Goal: Transaction & Acquisition: Purchase product/service

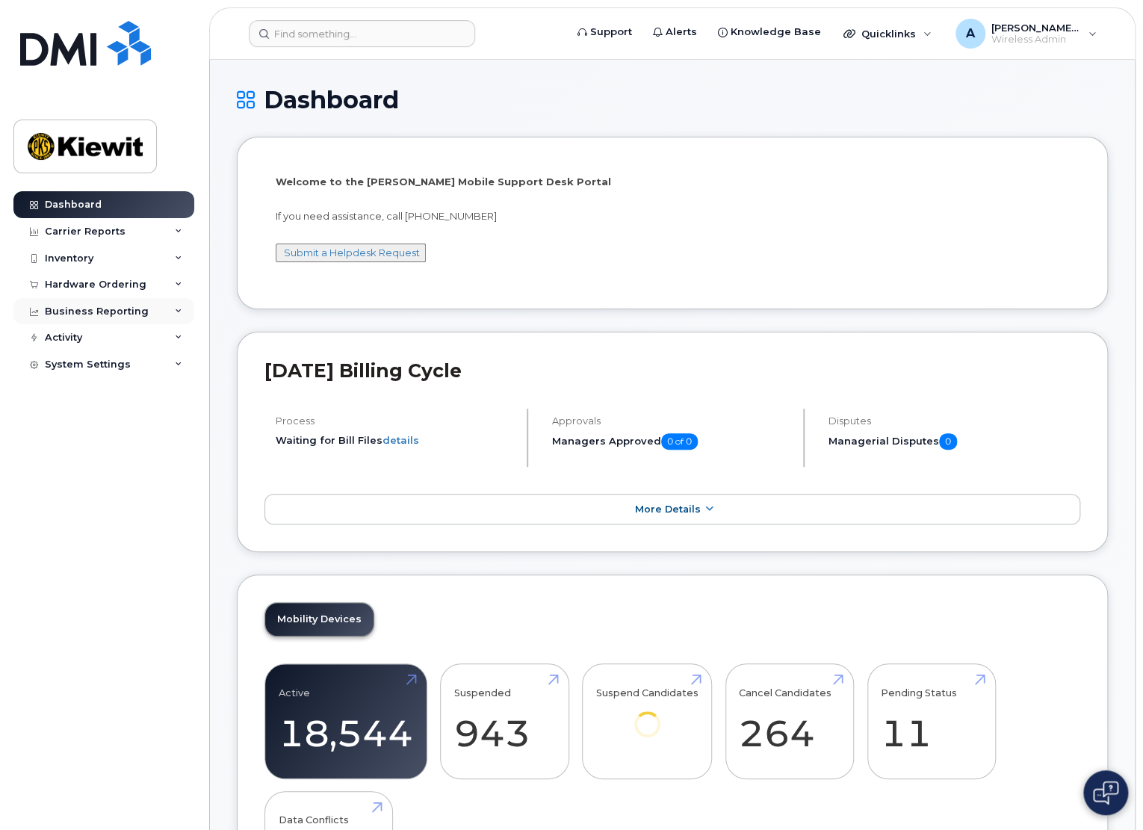
click at [179, 308] on icon at bounding box center [178, 311] width 7 height 7
click at [146, 340] on div "Managerial Reports" at bounding box center [103, 338] width 102 height 13
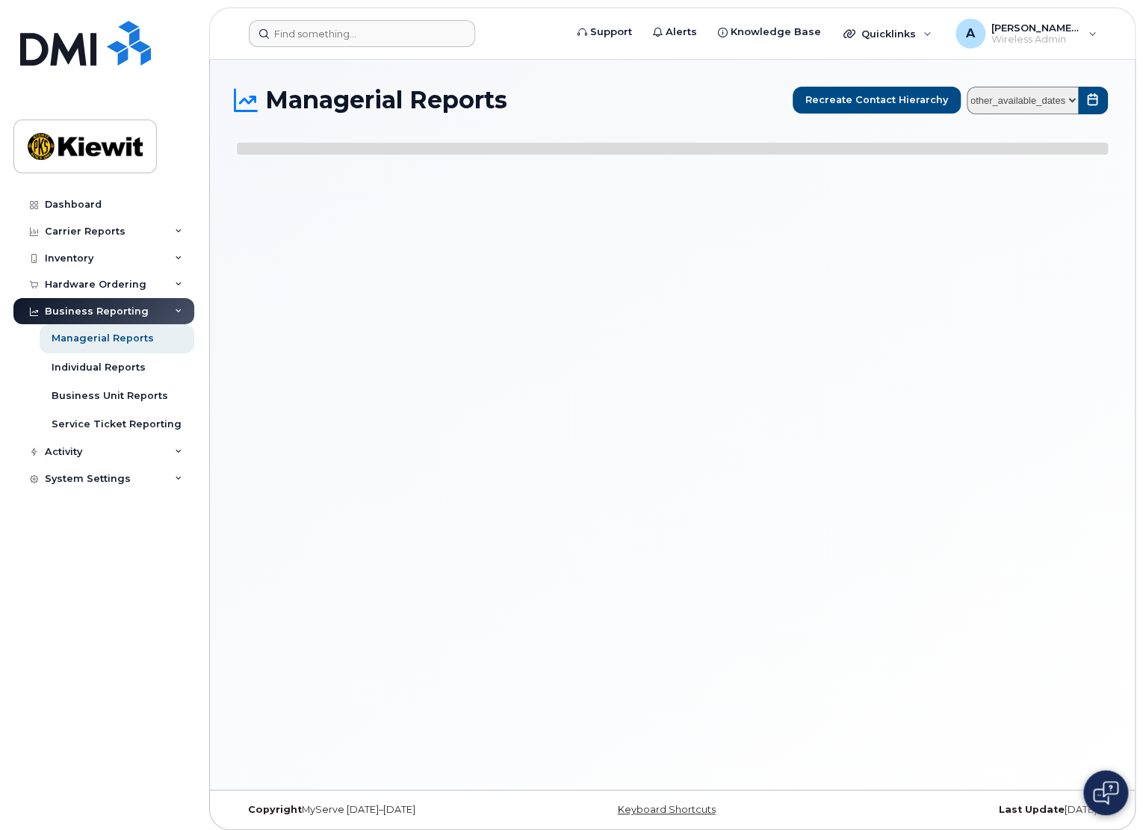
click at [533, 46] on form at bounding box center [402, 33] width 306 height 27
click at [105, 419] on div "Service Ticket Reporting" at bounding box center [117, 424] width 130 height 13
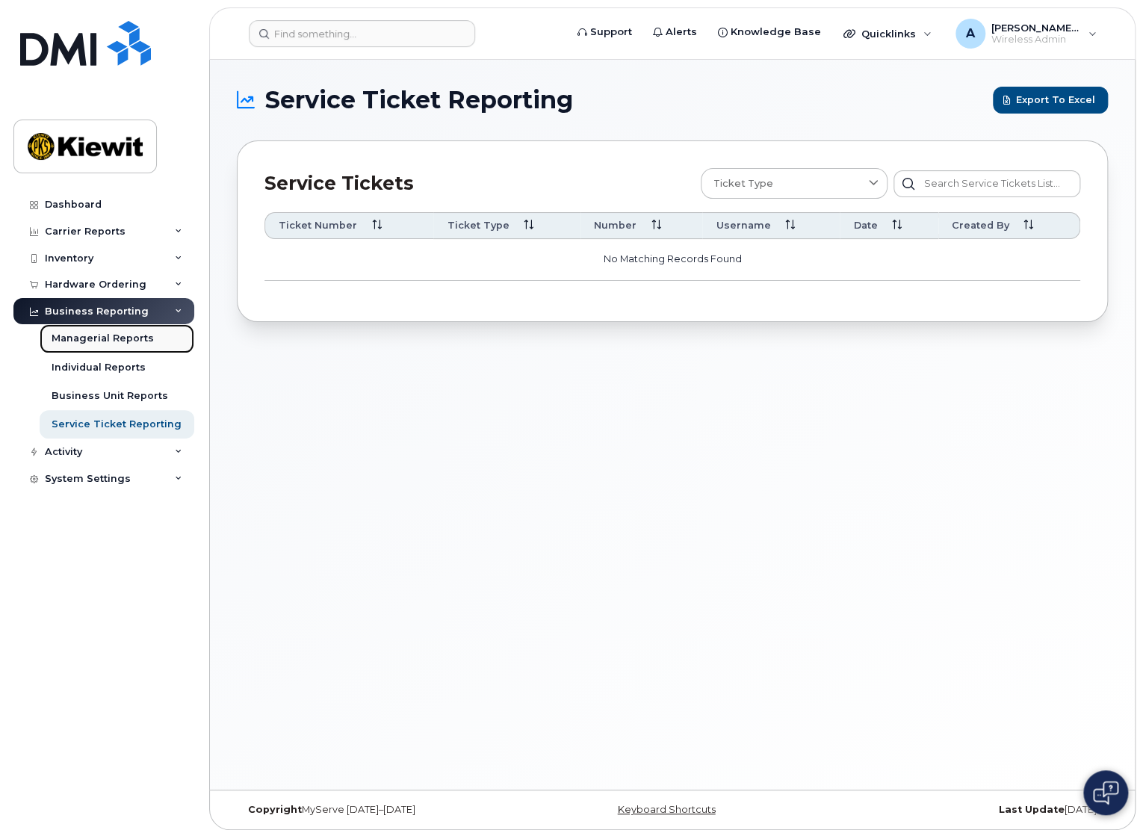
click at [88, 335] on div "Managerial Reports" at bounding box center [103, 338] width 102 height 13
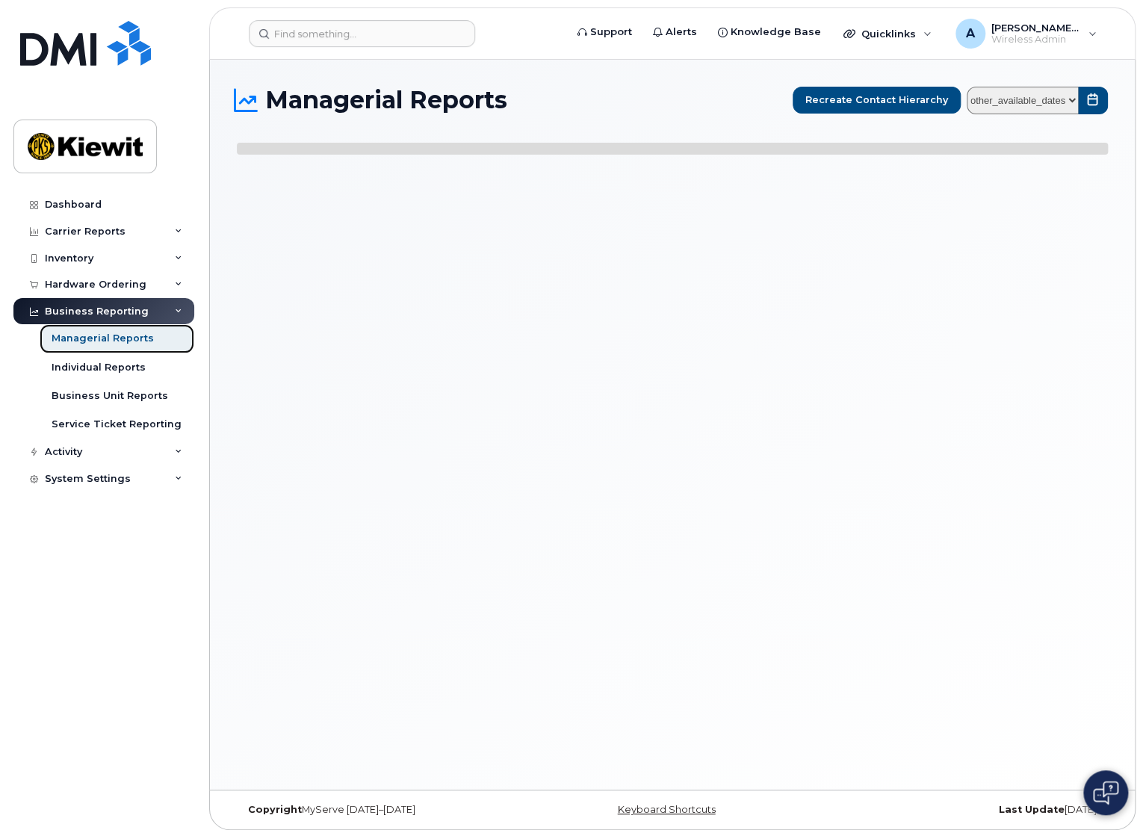
select select
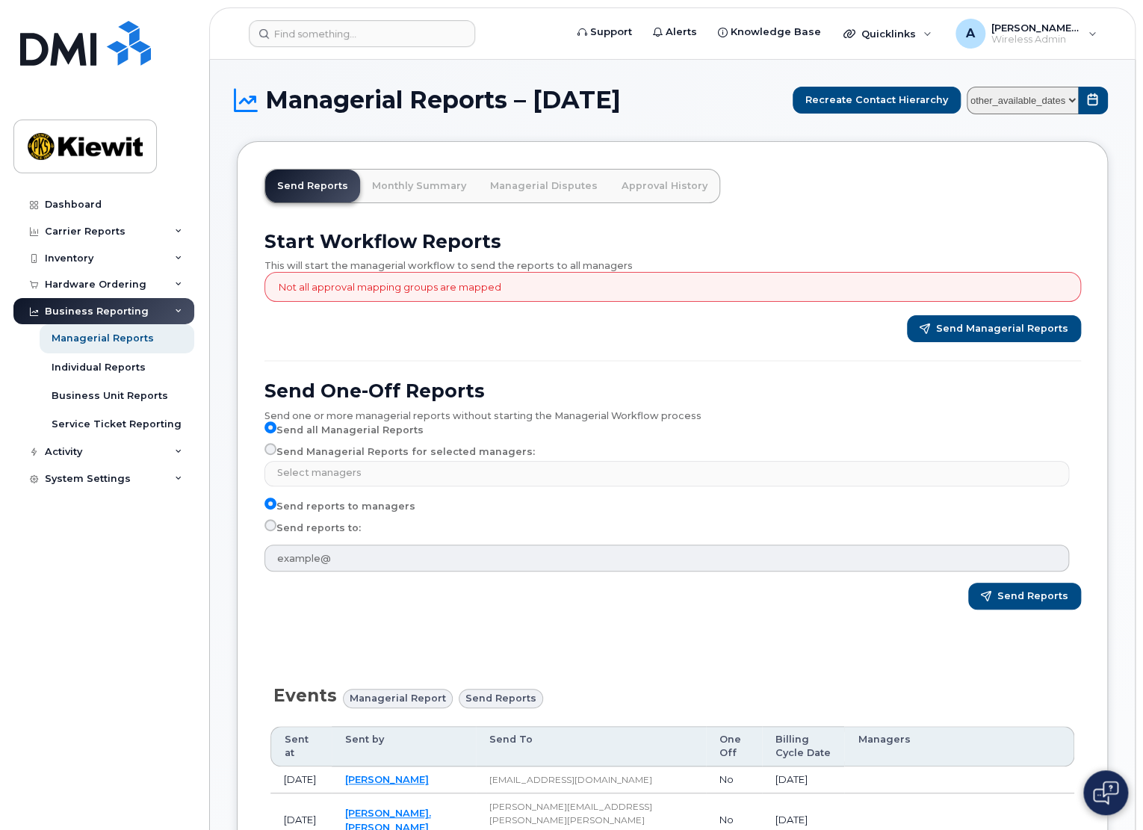
click at [402, 288] on p "Not all approval mapping groups are mapped" at bounding box center [390, 287] width 223 height 14
click at [388, 328] on div "Send Managerial Reports" at bounding box center [672, 328] width 816 height 27
click at [128, 368] on div "Individual Reports" at bounding box center [99, 367] width 94 height 13
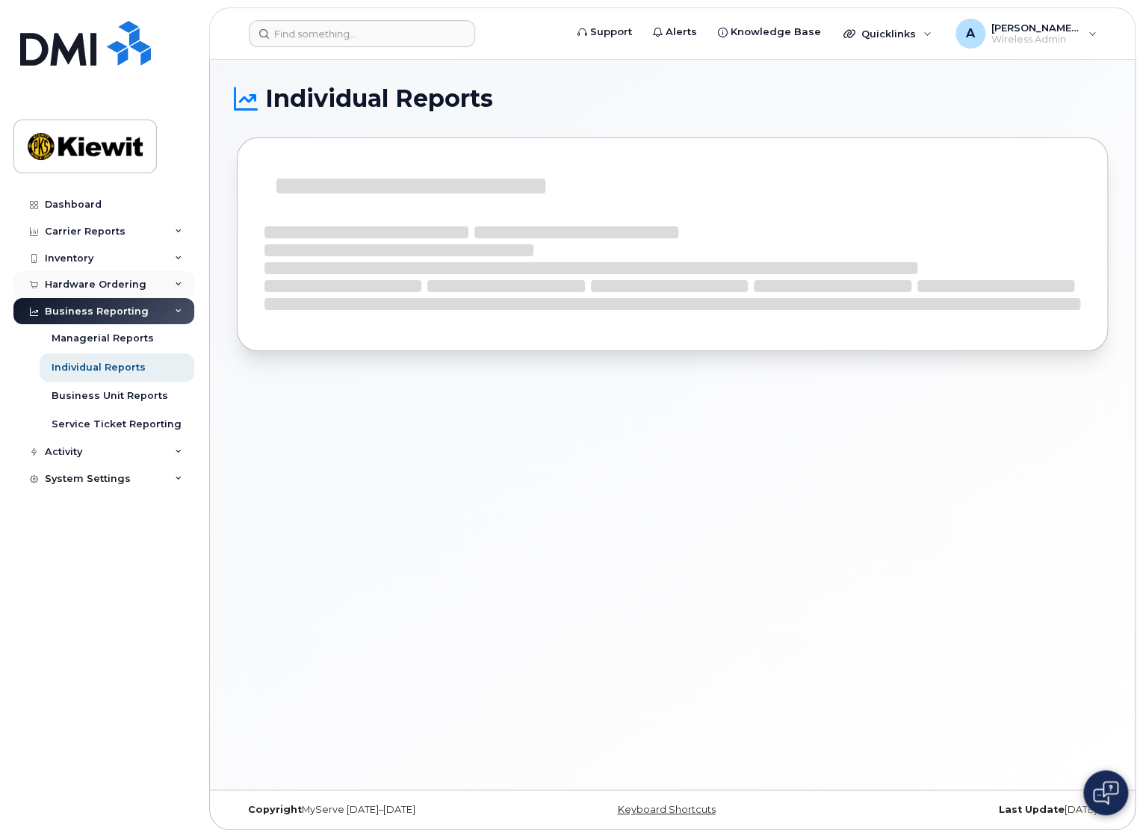
click at [176, 282] on icon at bounding box center [178, 284] width 7 height 7
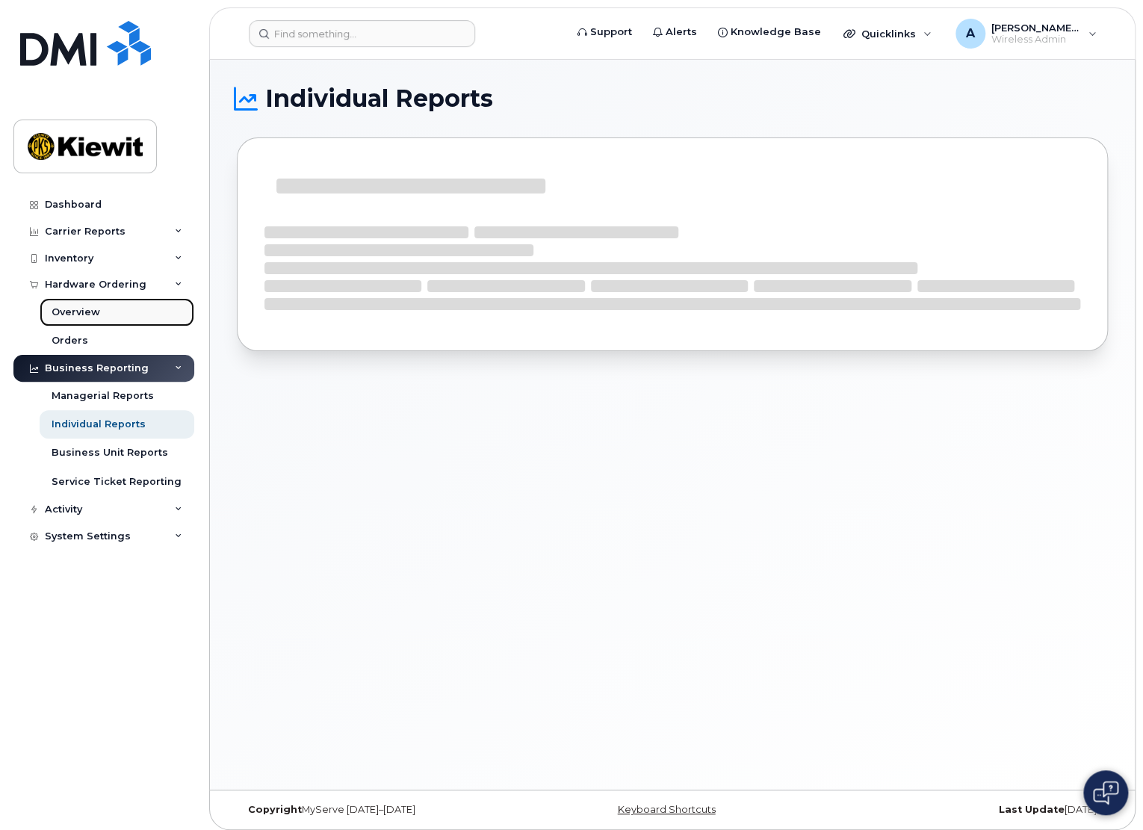
click at [78, 313] on div "Overview" at bounding box center [76, 312] width 49 height 13
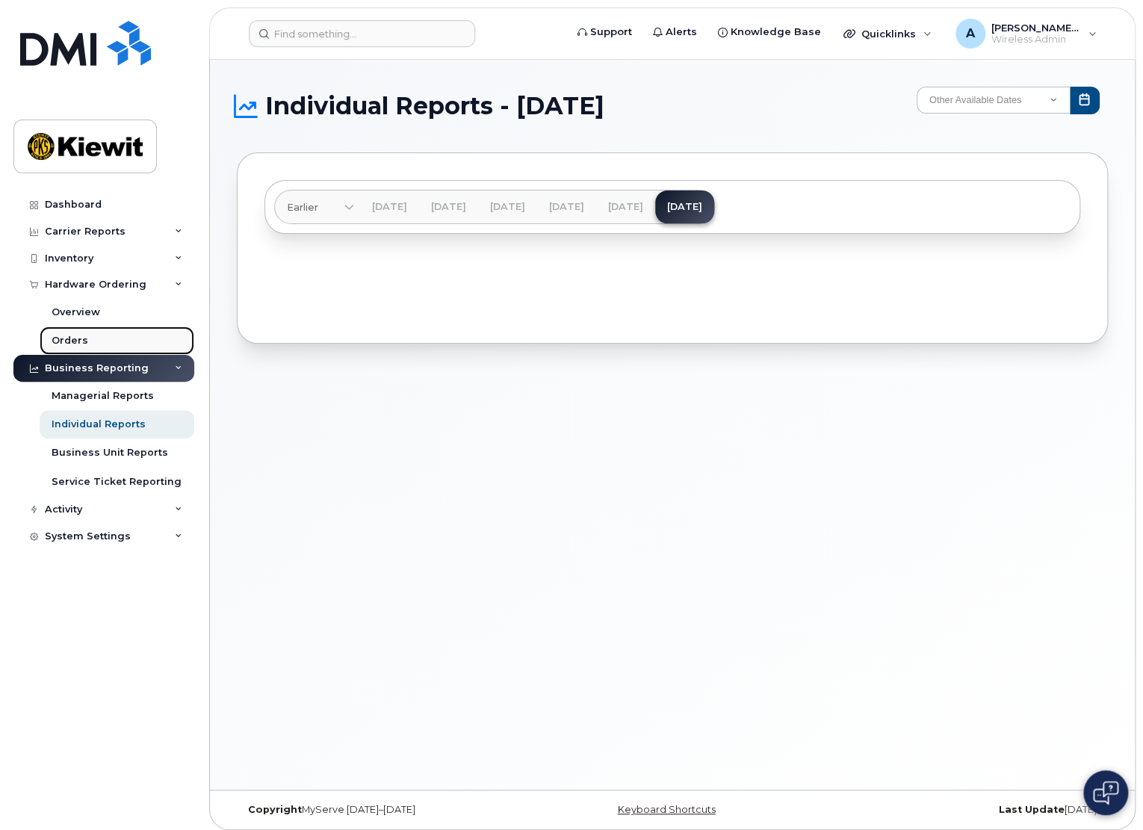
click at [87, 332] on link "Orders" at bounding box center [117, 340] width 155 height 28
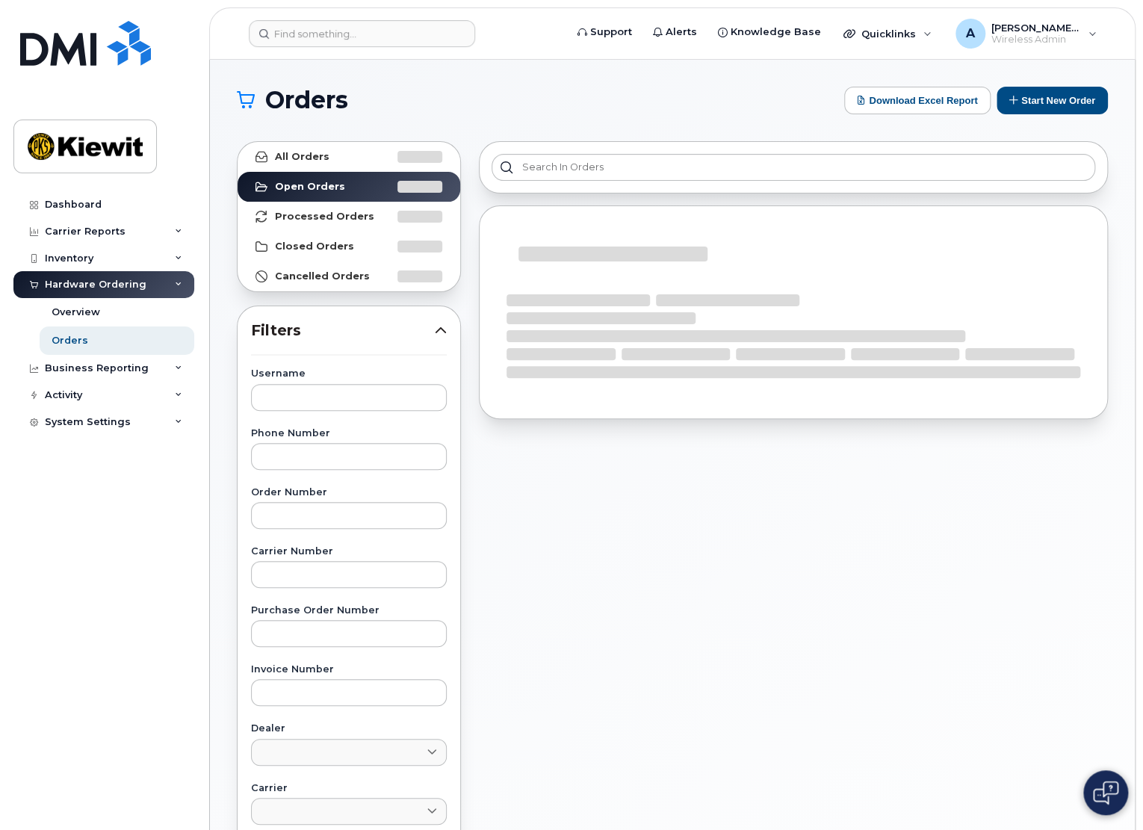
click at [668, 93] on h1 "Orders" at bounding box center [537, 100] width 600 height 24
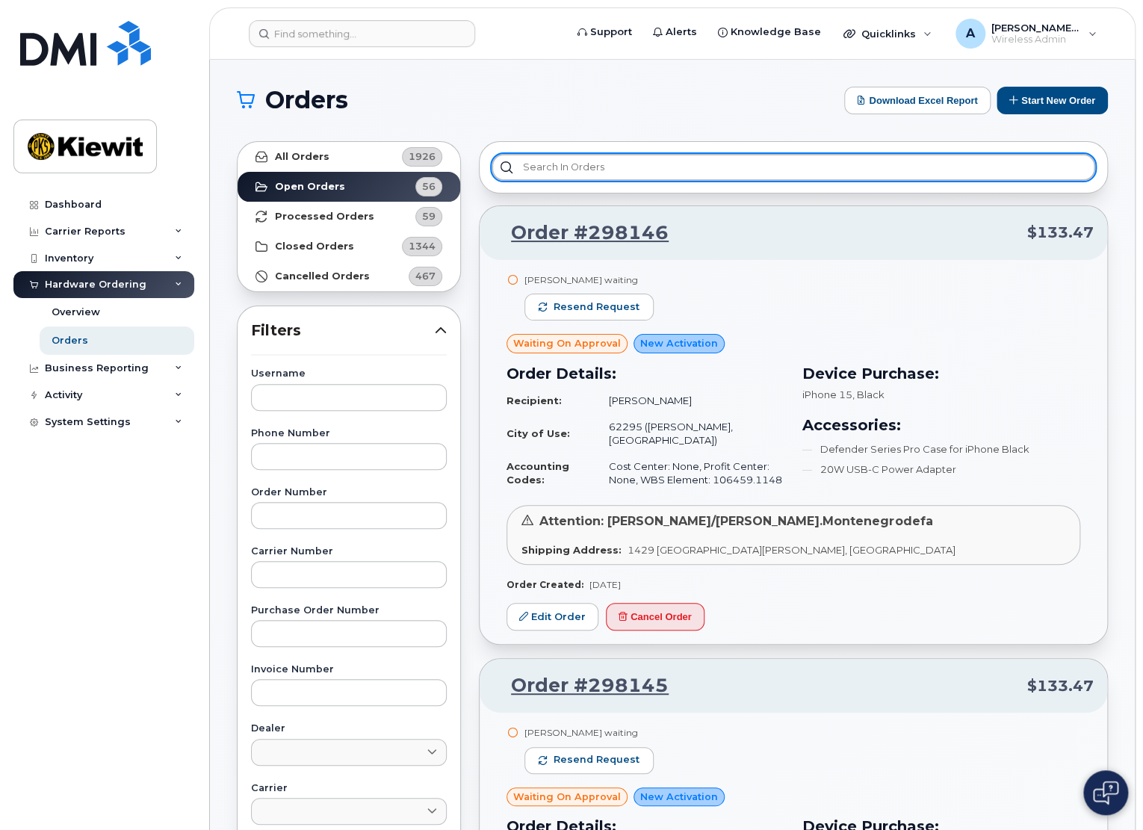
click at [617, 167] on input "text" at bounding box center [793, 167] width 604 height 27
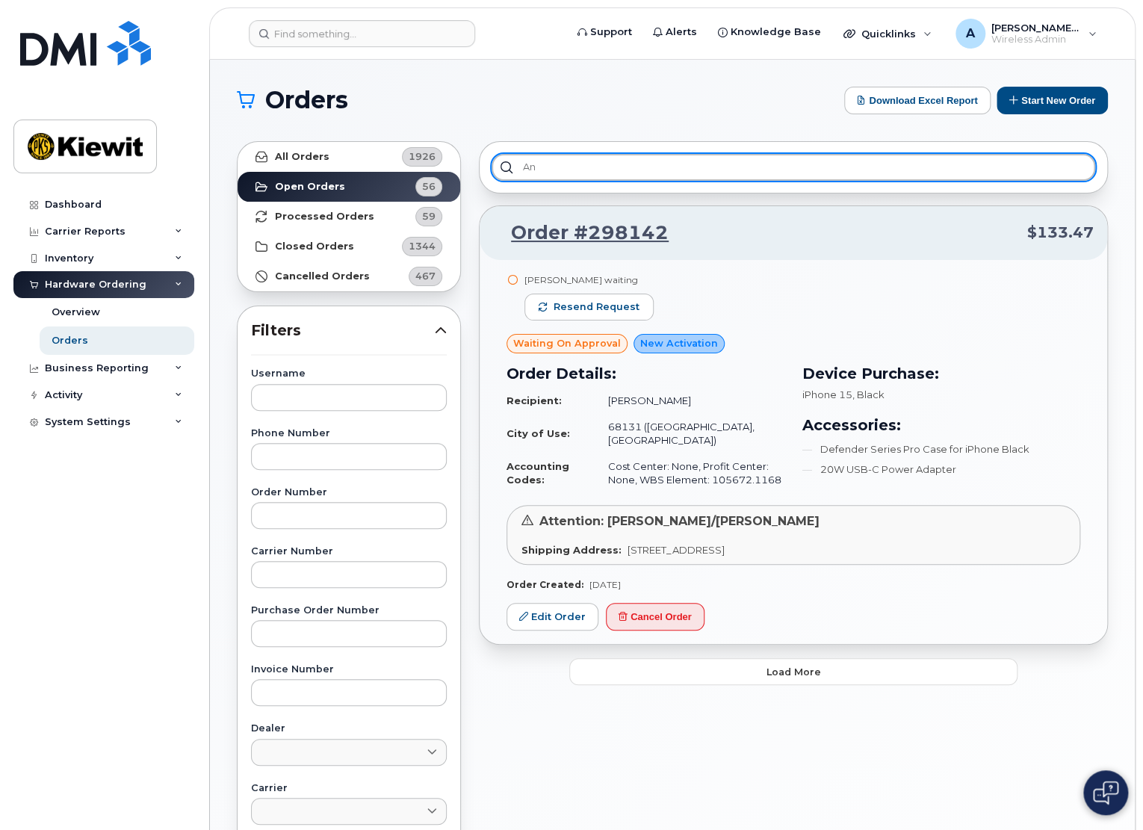
type input "A"
type input "K"
type input "Andrew"
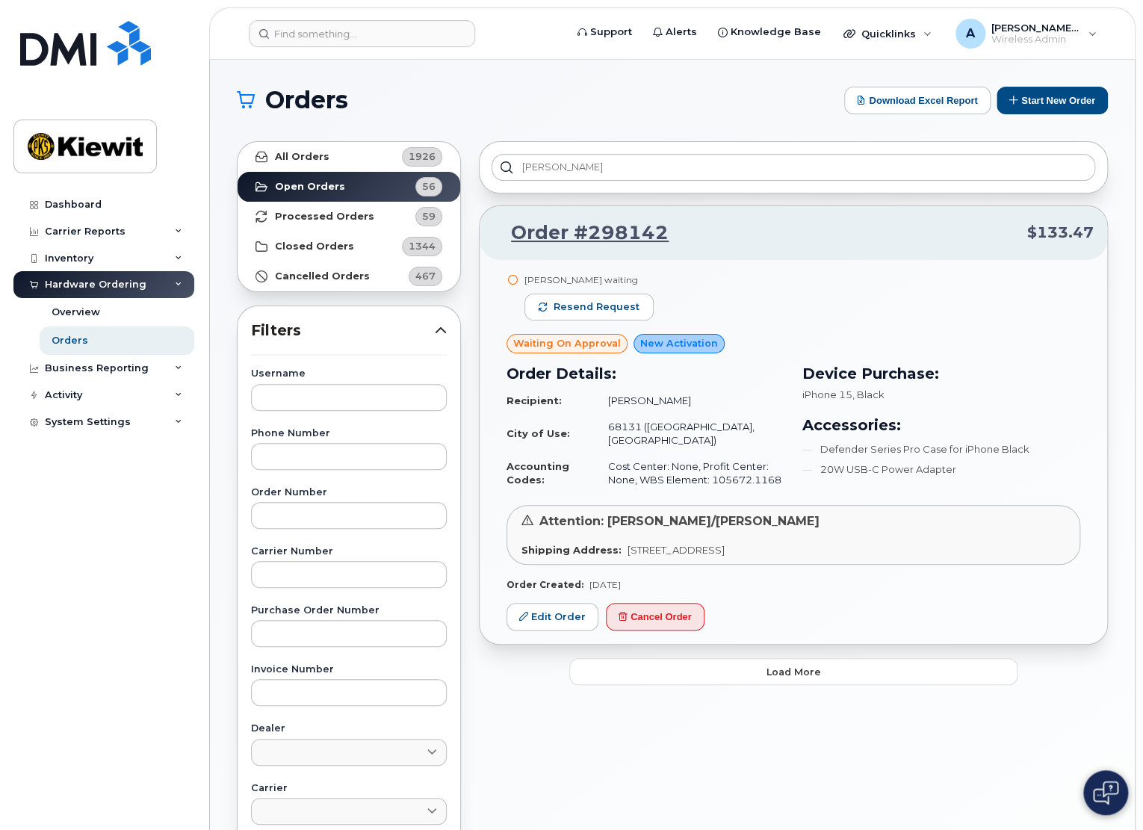
click at [747, 675] on div "Andrew Order #298142 $133.47 Paul Andrews waiting Resend request Waiting On App…" at bounding box center [793, 656] width 647 height 1049
click at [748, 666] on button "Load more" at bounding box center [793, 671] width 448 height 27
click at [819, 660] on button "Load more" at bounding box center [793, 671] width 448 height 27
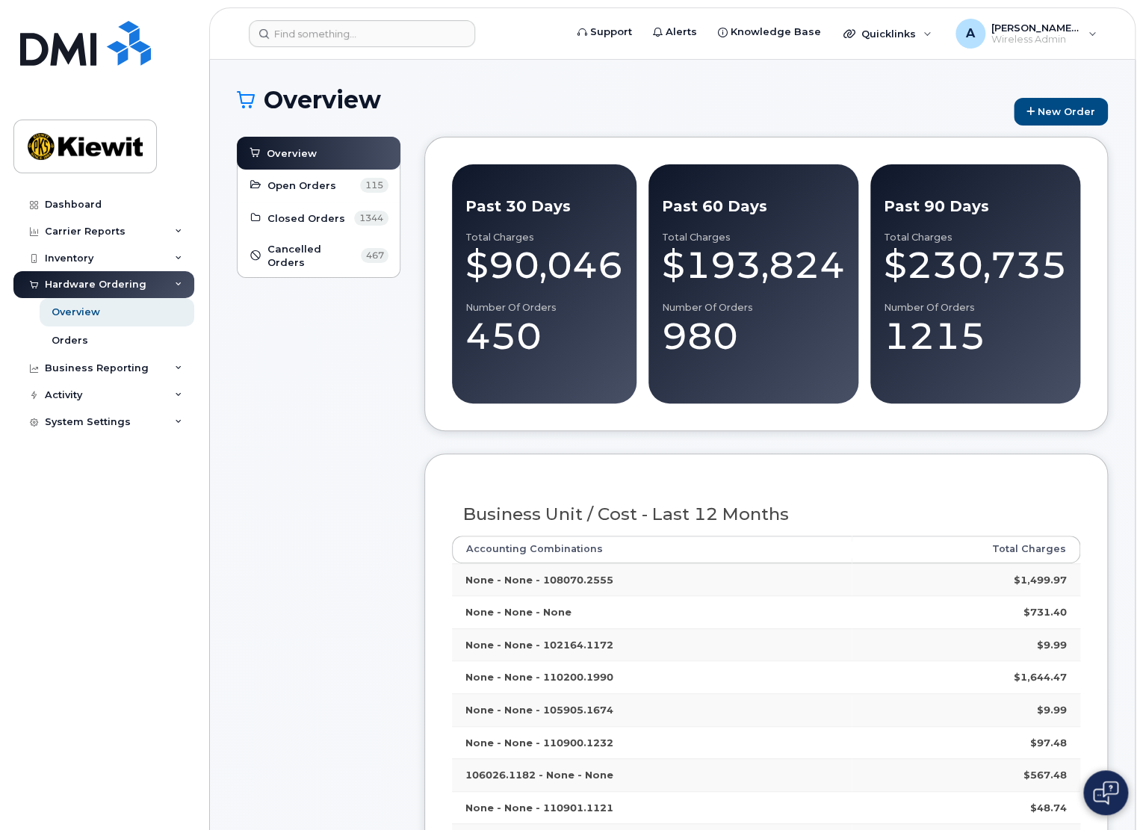
click at [289, 179] on span "Open Orders" at bounding box center [301, 186] width 69 height 14
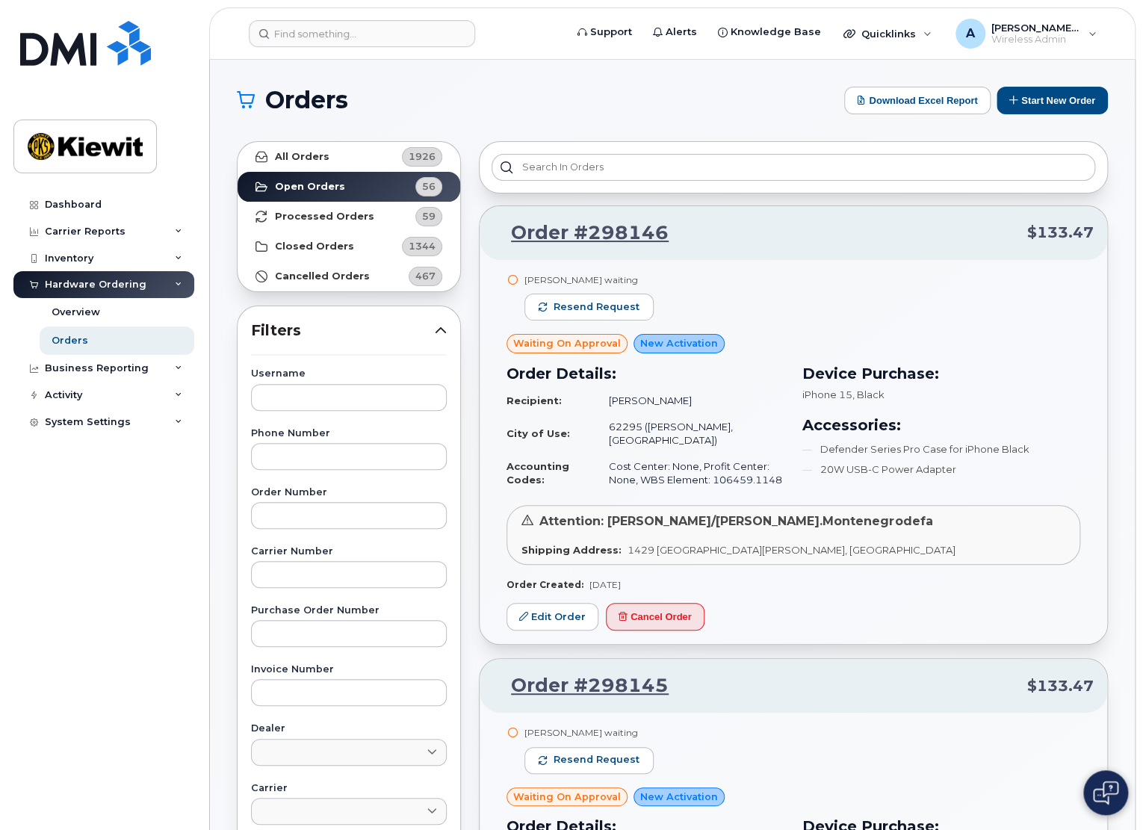
click at [1088, 104] on button "Start New Order" at bounding box center [1051, 101] width 111 height 28
click at [624, 107] on h1 "Orders" at bounding box center [537, 100] width 600 height 24
drag, startPoint x: 1082, startPoint y: 95, endPoint x: 1075, endPoint y: 109, distance: 15.7
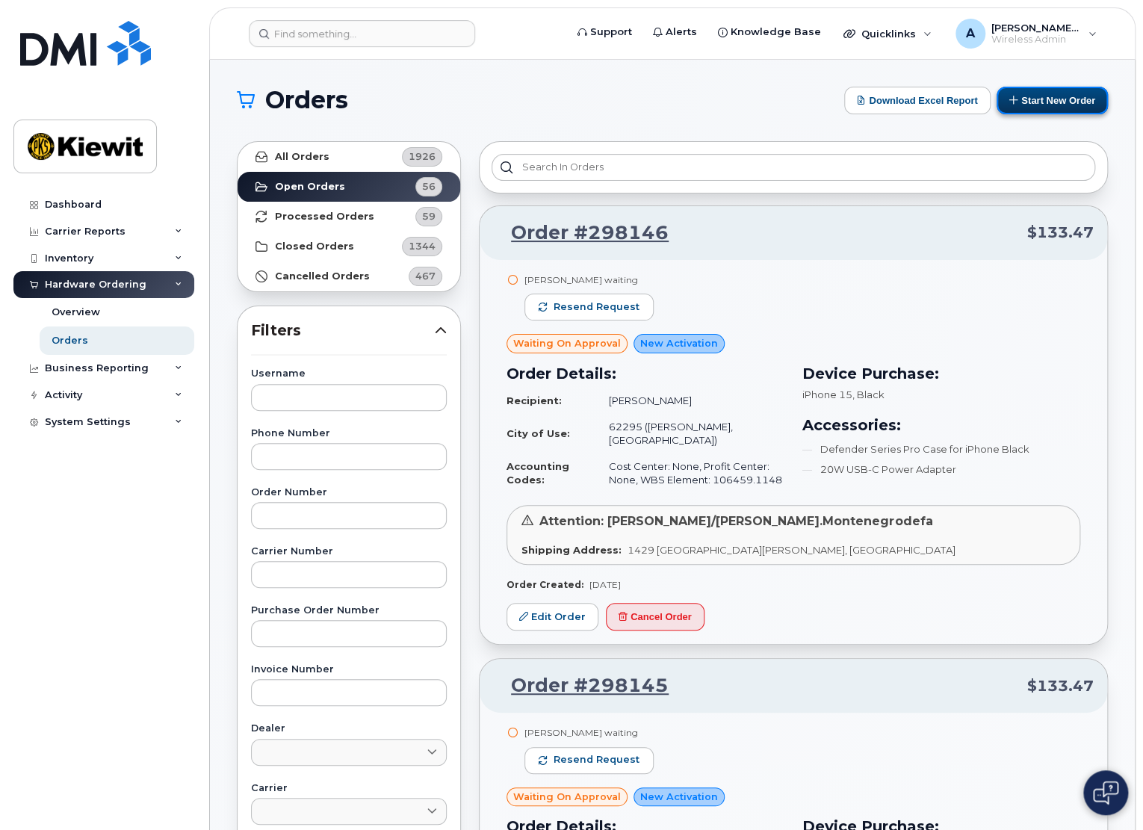
click at [1082, 95] on button "Start New Order" at bounding box center [1051, 101] width 111 height 28
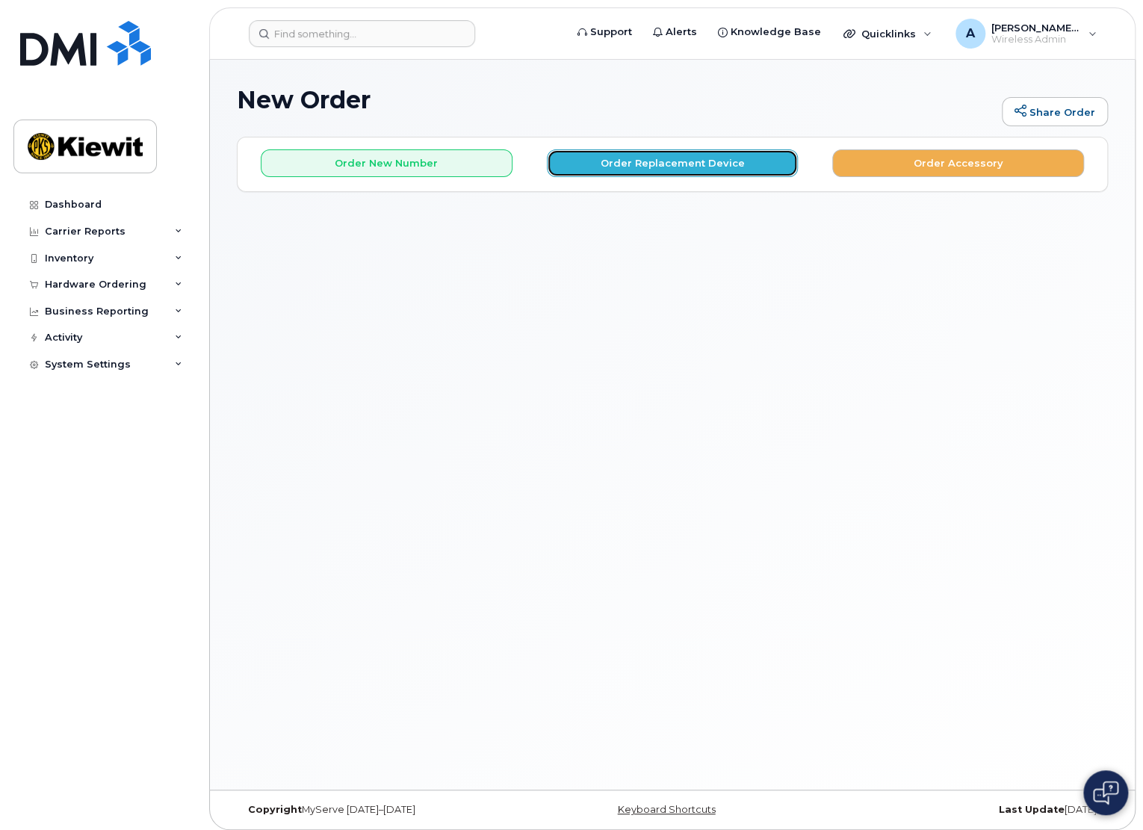
click at [595, 167] on button "Order Replacement Device" at bounding box center [673, 163] width 252 height 28
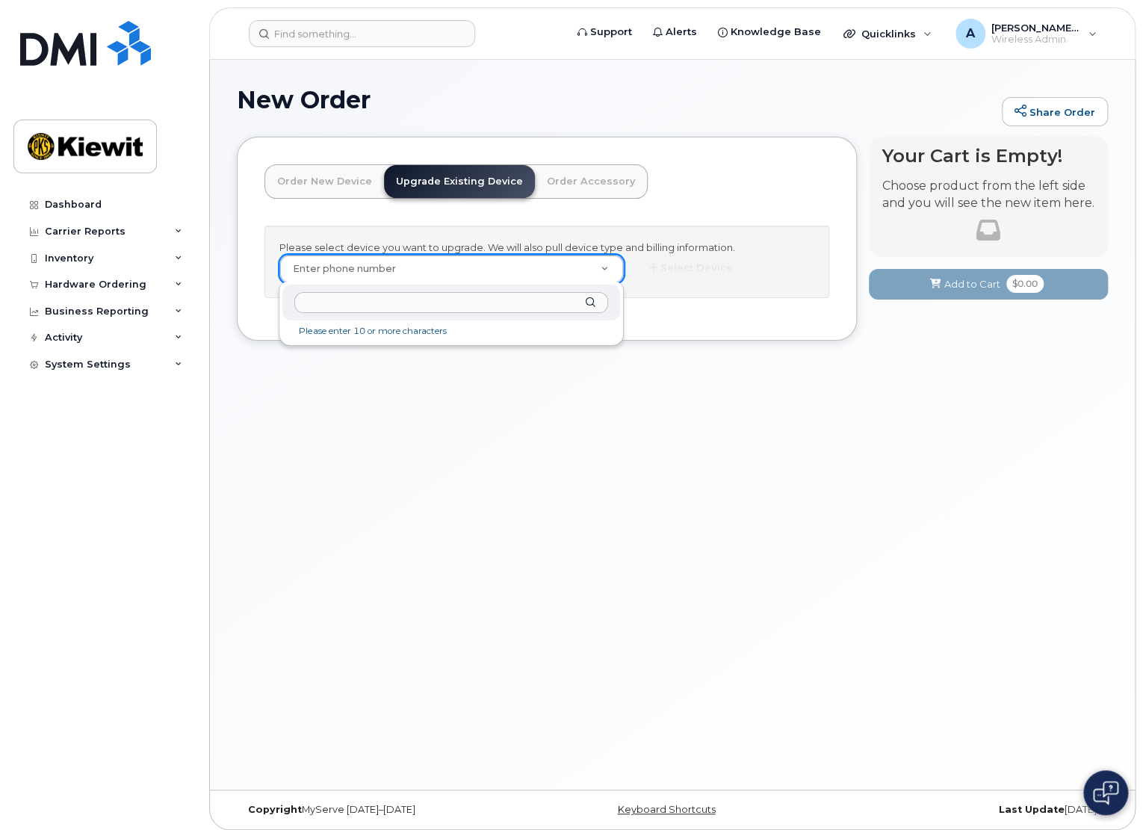
click at [448, 307] on input "text" at bounding box center [451, 303] width 314 height 22
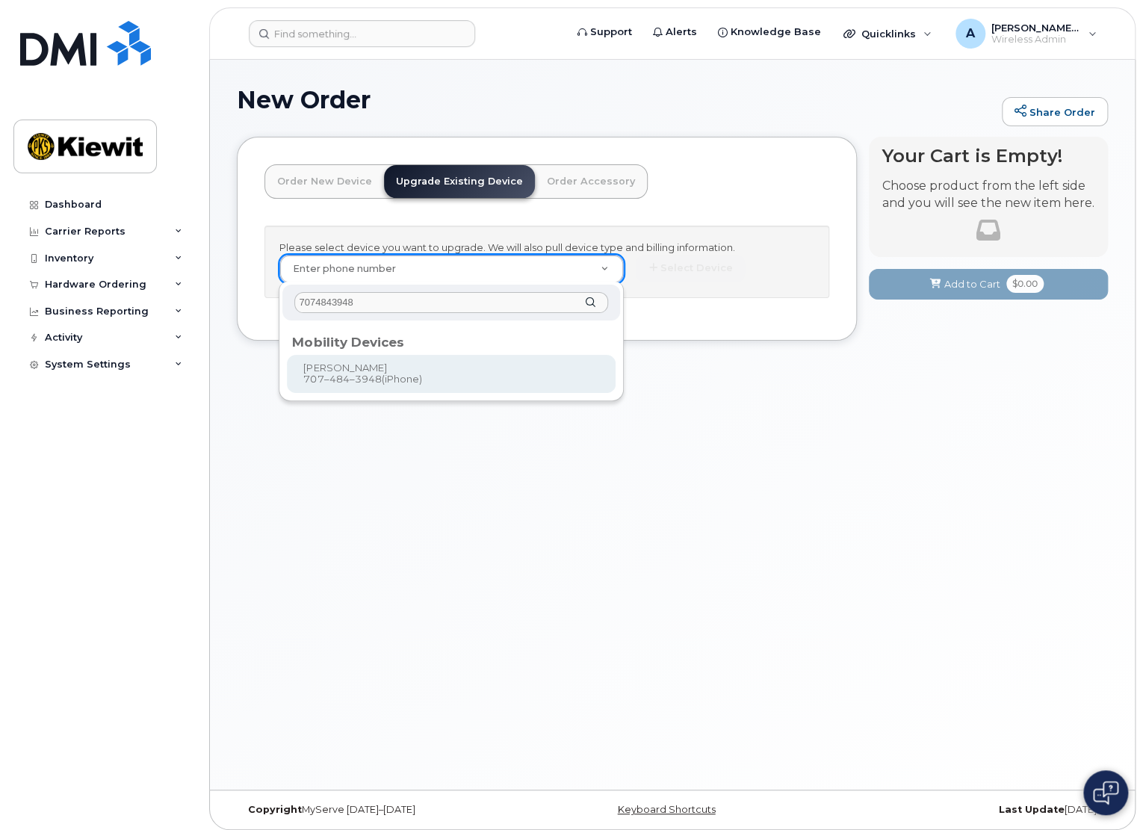
type input "7074843948"
type input "1171266"
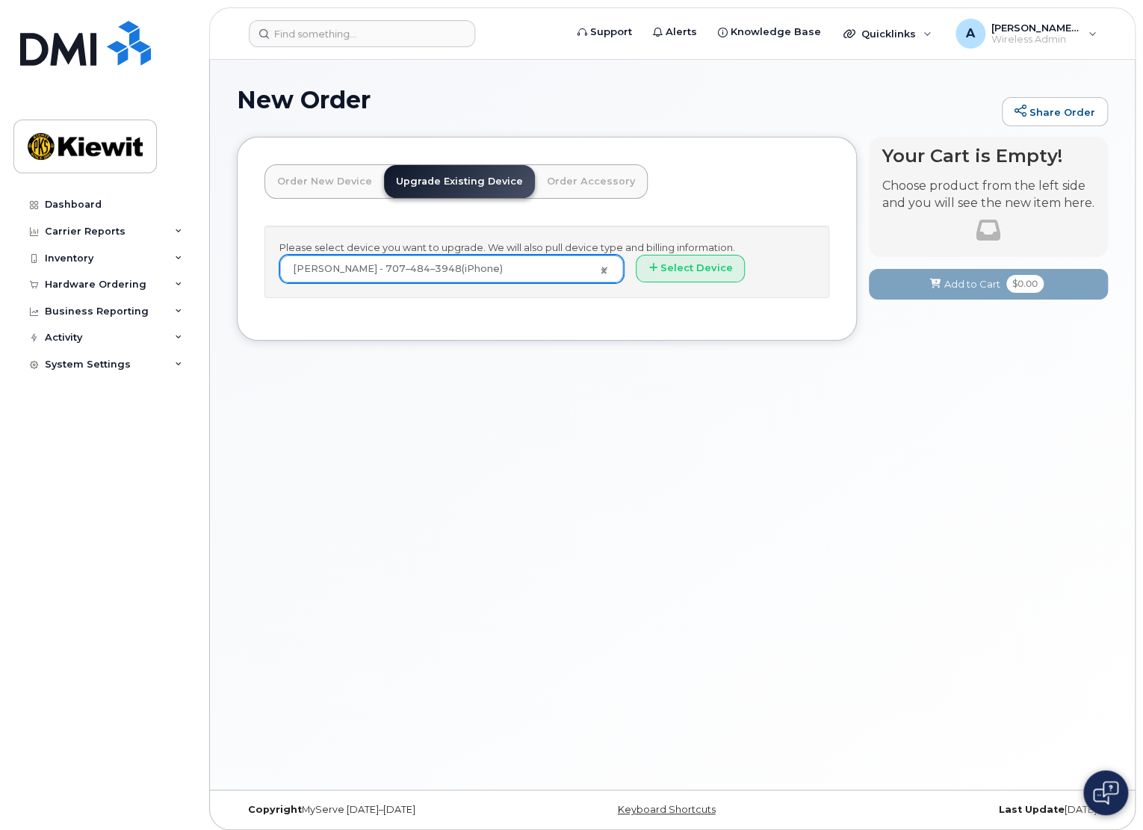
click at [610, 218] on div "Order New Device Upgrade Existing Device Order Accessory Order new device and n…" at bounding box center [455, 194] width 383 height 61
click at [696, 268] on button "Select Device" at bounding box center [690, 269] width 109 height 28
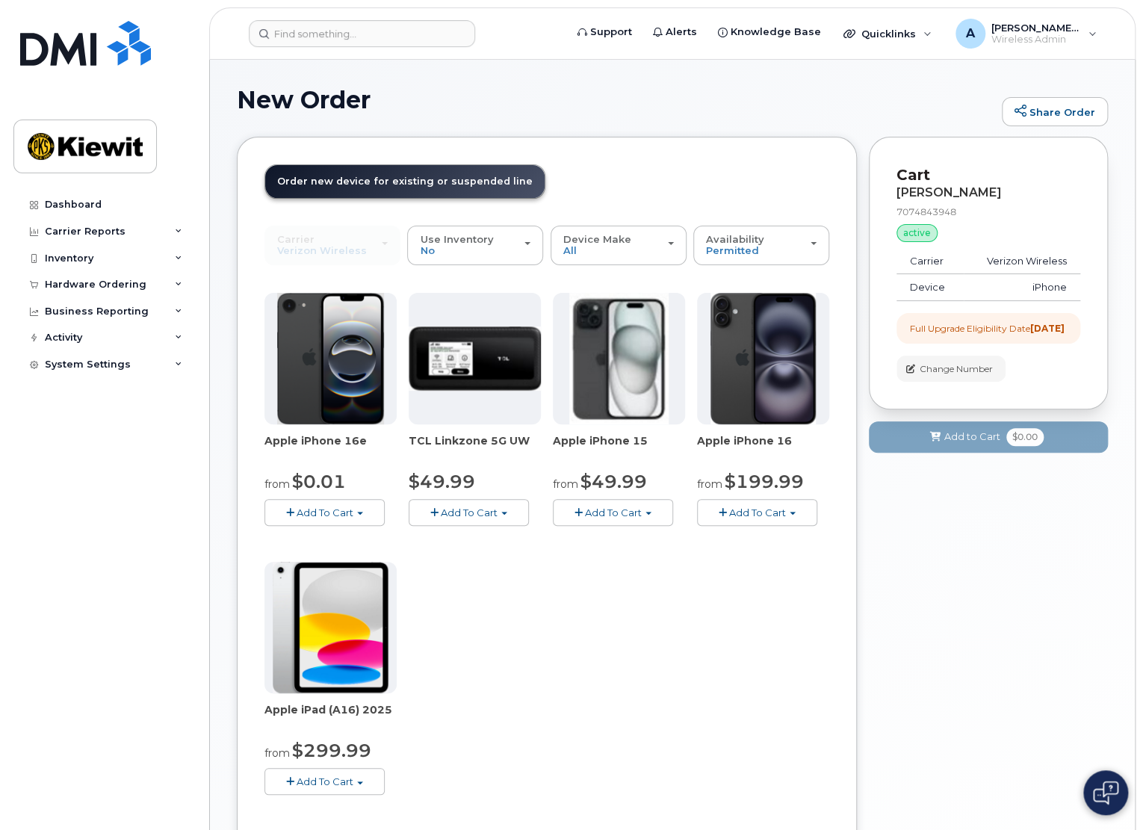
click at [376, 108] on h1 "New Order" at bounding box center [615, 100] width 757 height 26
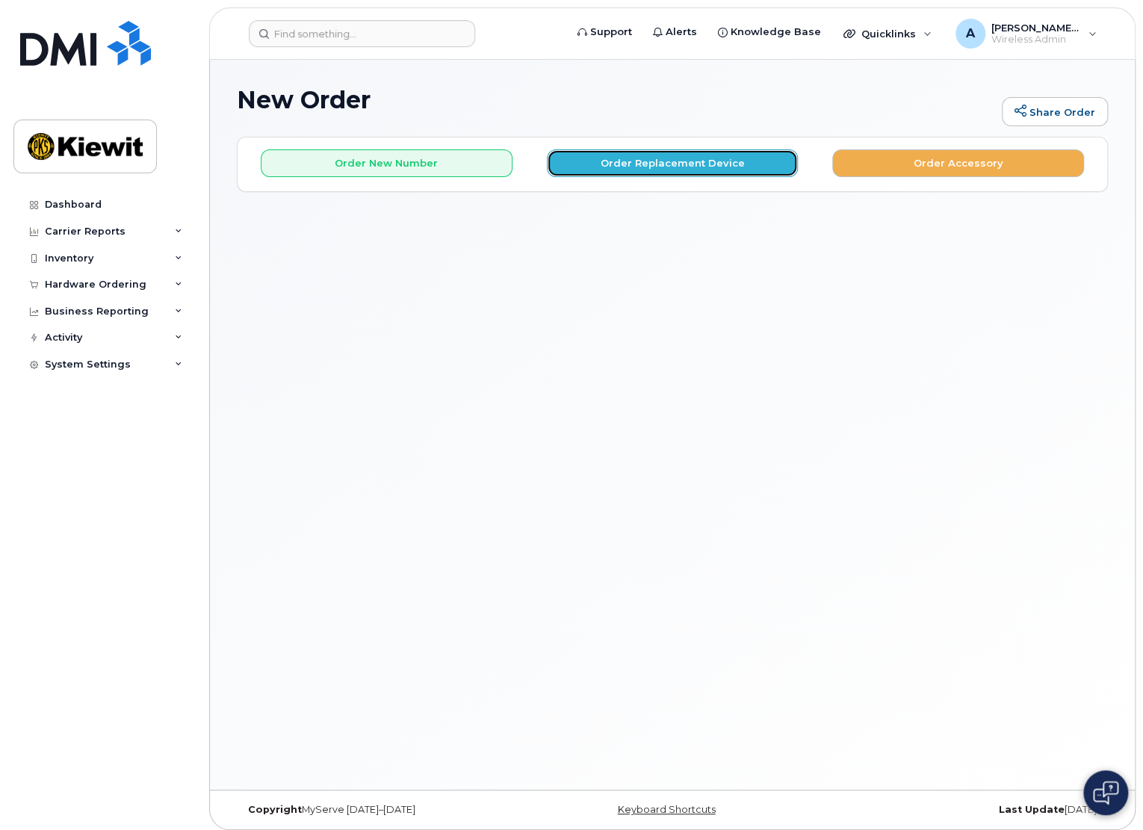
click at [599, 165] on button "Order Replacement Device" at bounding box center [673, 163] width 252 height 28
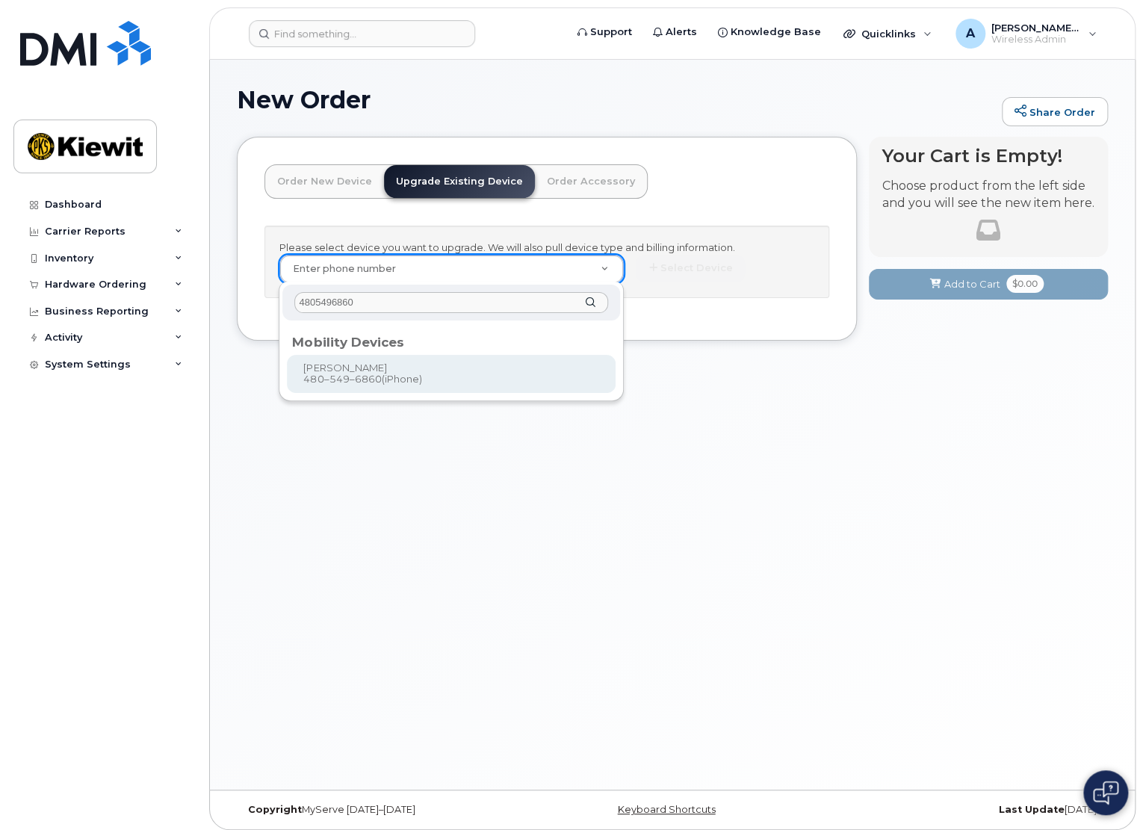
type input "4805496860"
type input "1168935"
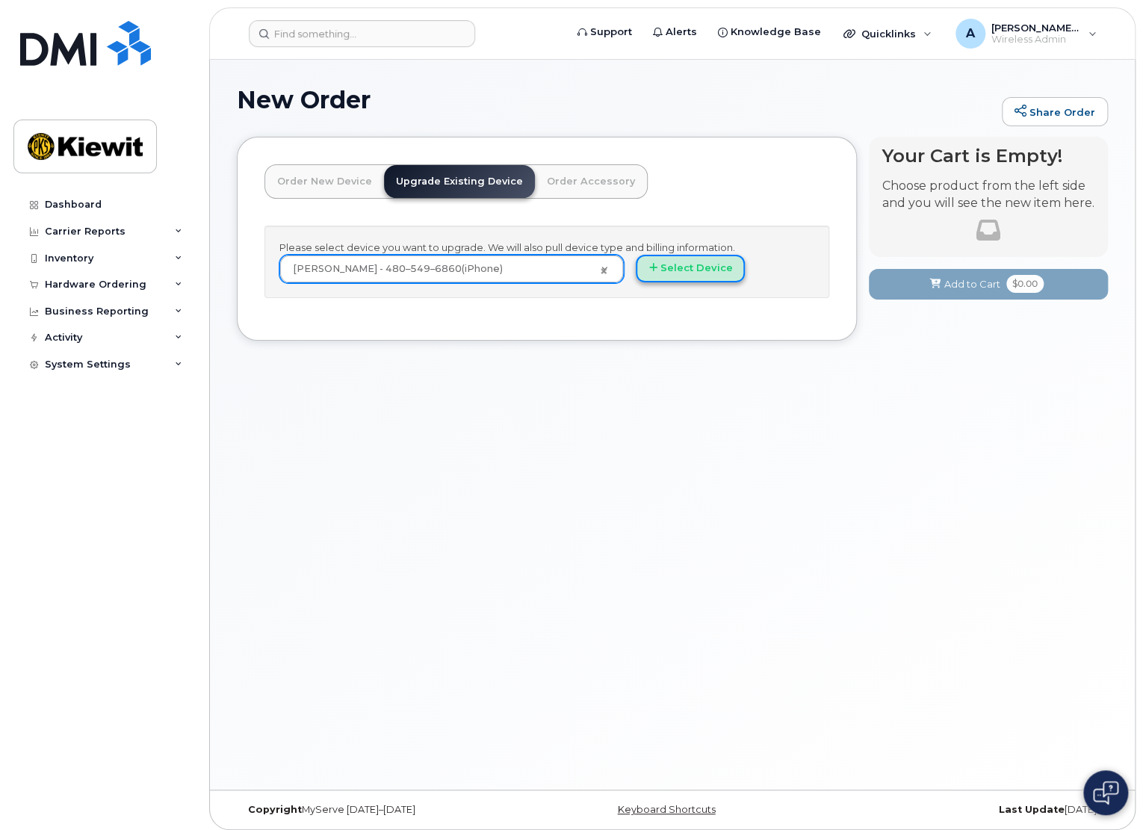
click at [692, 263] on button "Select Device" at bounding box center [690, 269] width 109 height 28
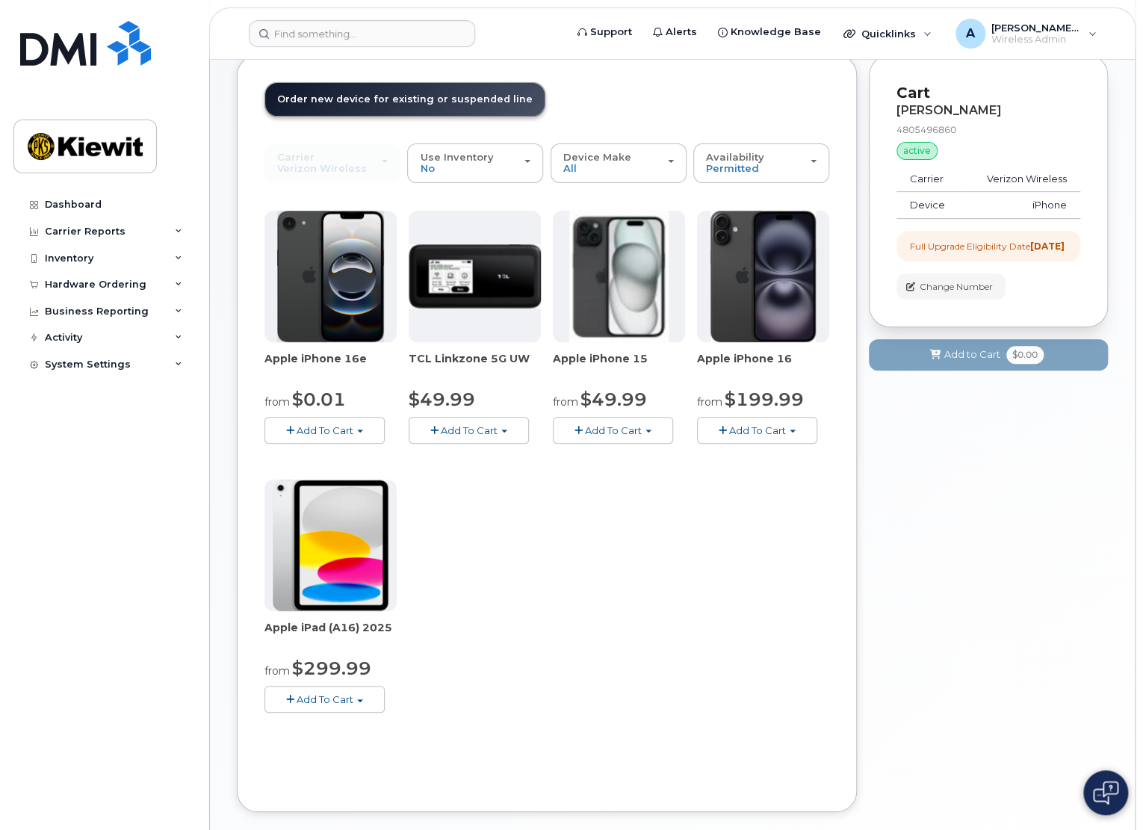
scroll to position [10, 0]
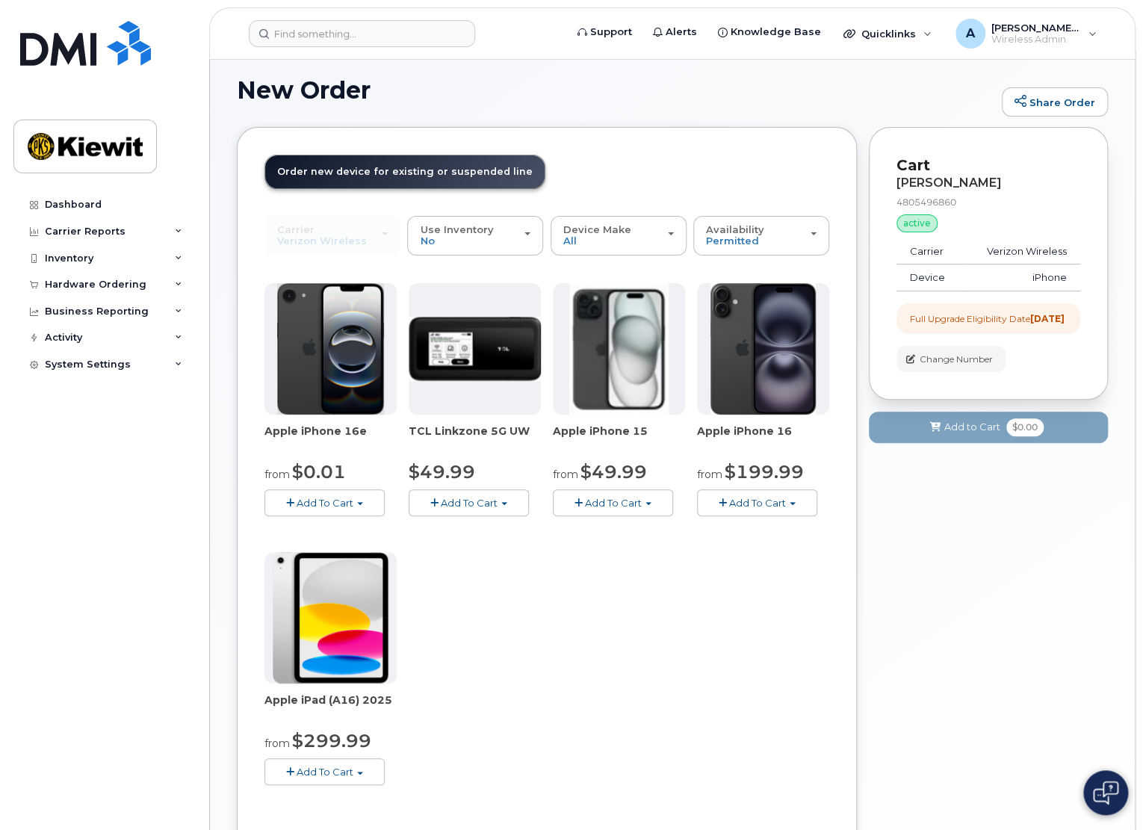
click at [327, 468] on span "$0.01" at bounding box center [319, 472] width 54 height 22
click at [337, 383] on img at bounding box center [331, 348] width 108 height 131
click at [317, 471] on span "$0.01" at bounding box center [319, 472] width 54 height 22
click at [323, 428] on span "Apple iPhone 16e" at bounding box center [330, 439] width 132 height 30
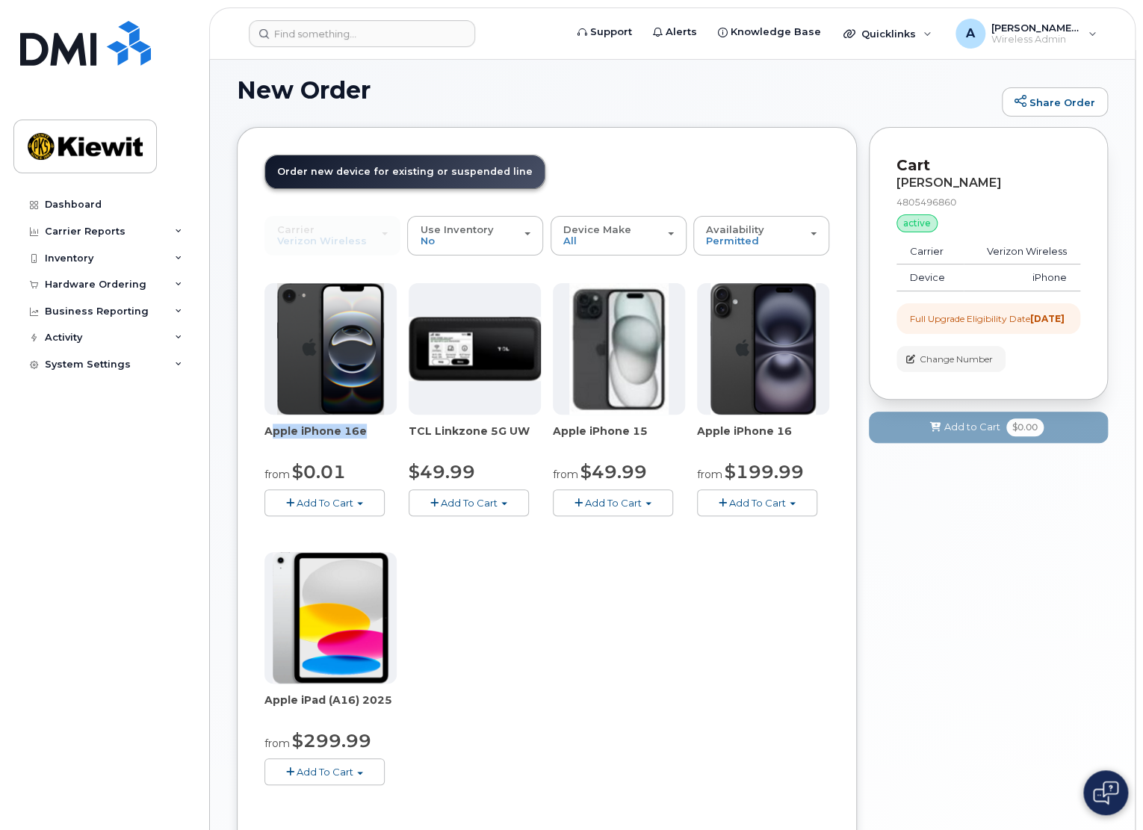
click at [323, 428] on span "Apple iPhone 16e" at bounding box center [330, 439] width 132 height 30
click at [339, 432] on span "Apple iPhone 16e" at bounding box center [330, 439] width 132 height 30
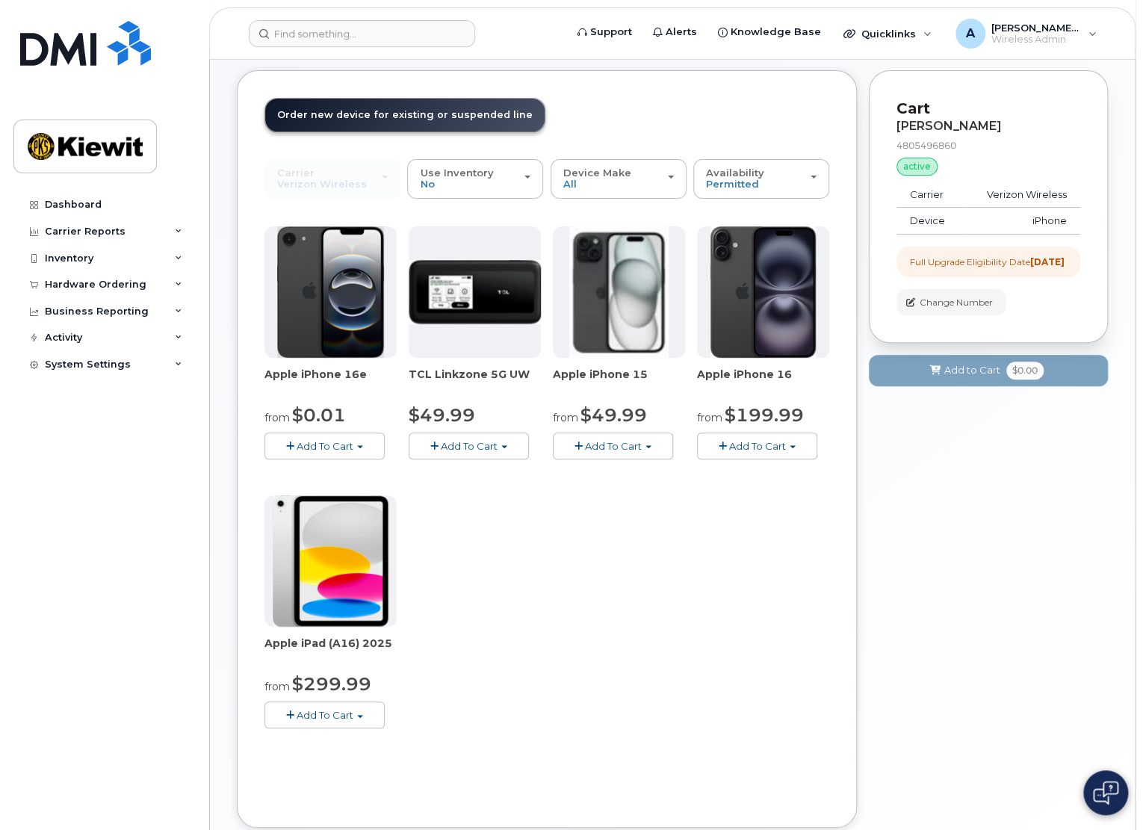
scroll to position [0, 0]
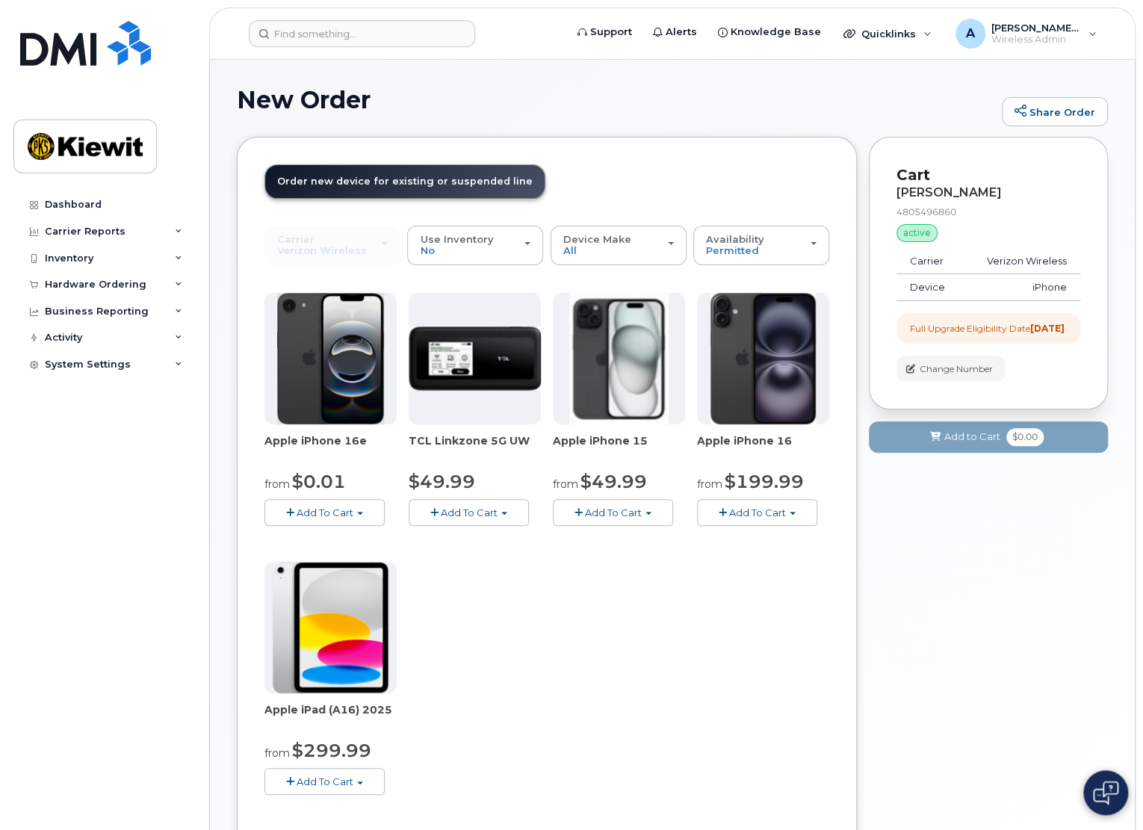
click at [314, 242] on div "Carrier Verizon Wireless T-Mobile AT&T Wireless Verizon Wireless T-Mobile AT&T …" at bounding box center [332, 245] width 136 height 39
click at [515, 239] on div "Use Inventory No" at bounding box center [475, 245] width 111 height 23
click at [428, 309] on label "Yes" at bounding box center [429, 305] width 36 height 18
click at [0, 0] on input "Yes" at bounding box center [0, 0] width 0 height 0
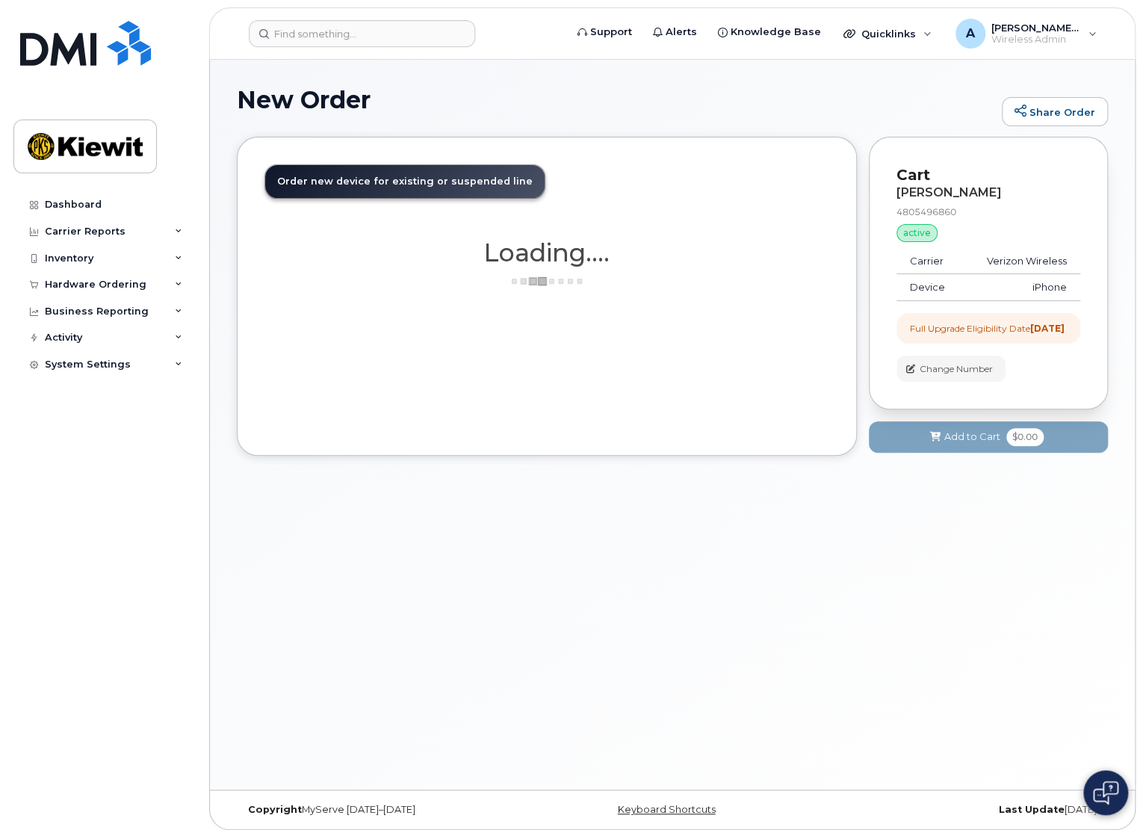
click at [613, 176] on header "Order New Device Upgrade Existing Device Order Accessory Order new device and n…" at bounding box center [546, 194] width 565 height 61
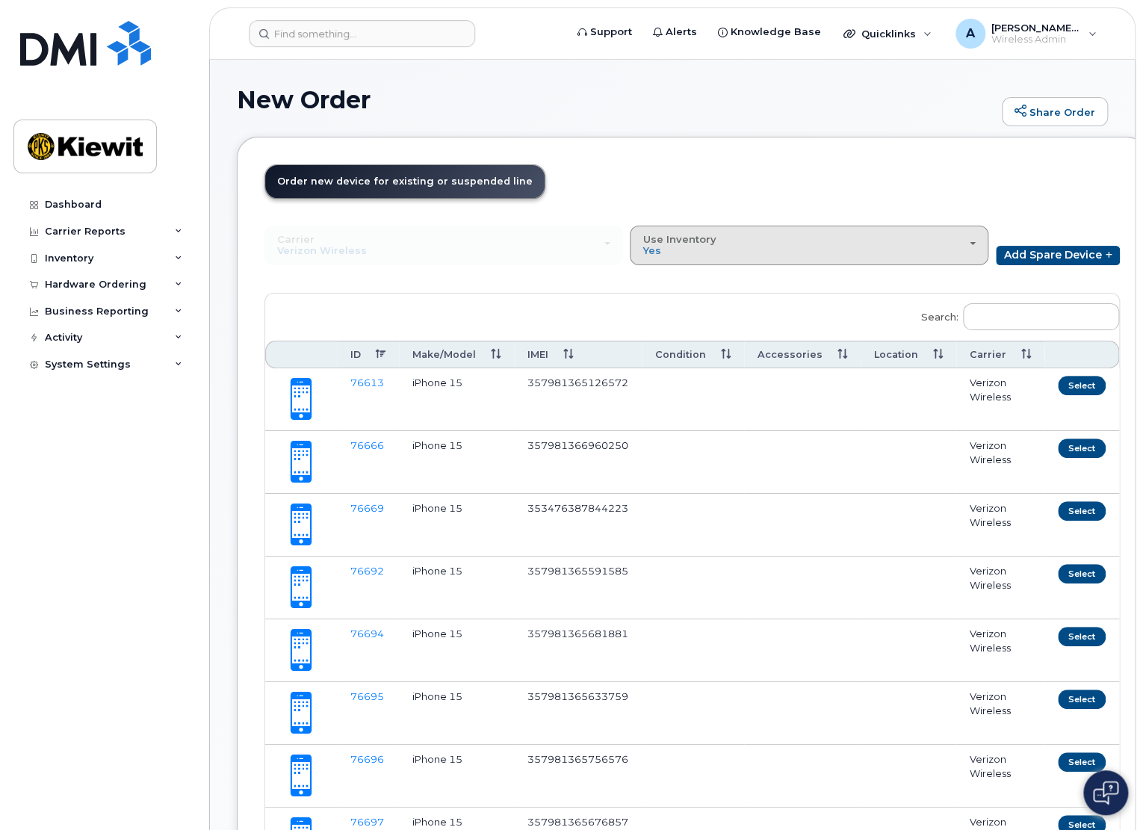
click at [672, 252] on div "Use Inventory Yes" at bounding box center [808, 245] width 333 height 23
click at [651, 279] on label "No" at bounding box center [649, 279] width 32 height 18
click at [0, 0] on input "No" at bounding box center [0, 0] width 0 height 0
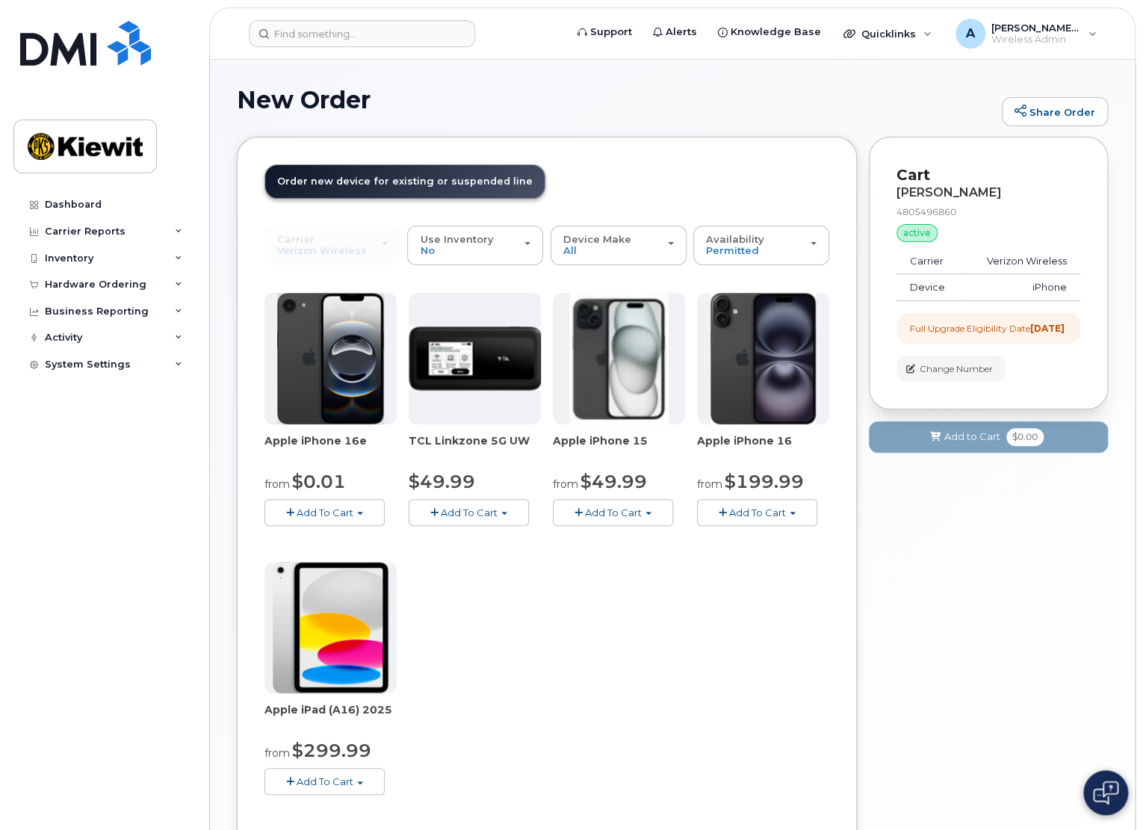
click at [759, 166] on header "Order New Device Upgrade Existing Device Order Accessory Order new device and n…" at bounding box center [546, 194] width 565 height 61
click at [663, 243] on div "Device Make All iPhone Modem Tablet" at bounding box center [618, 245] width 111 height 23
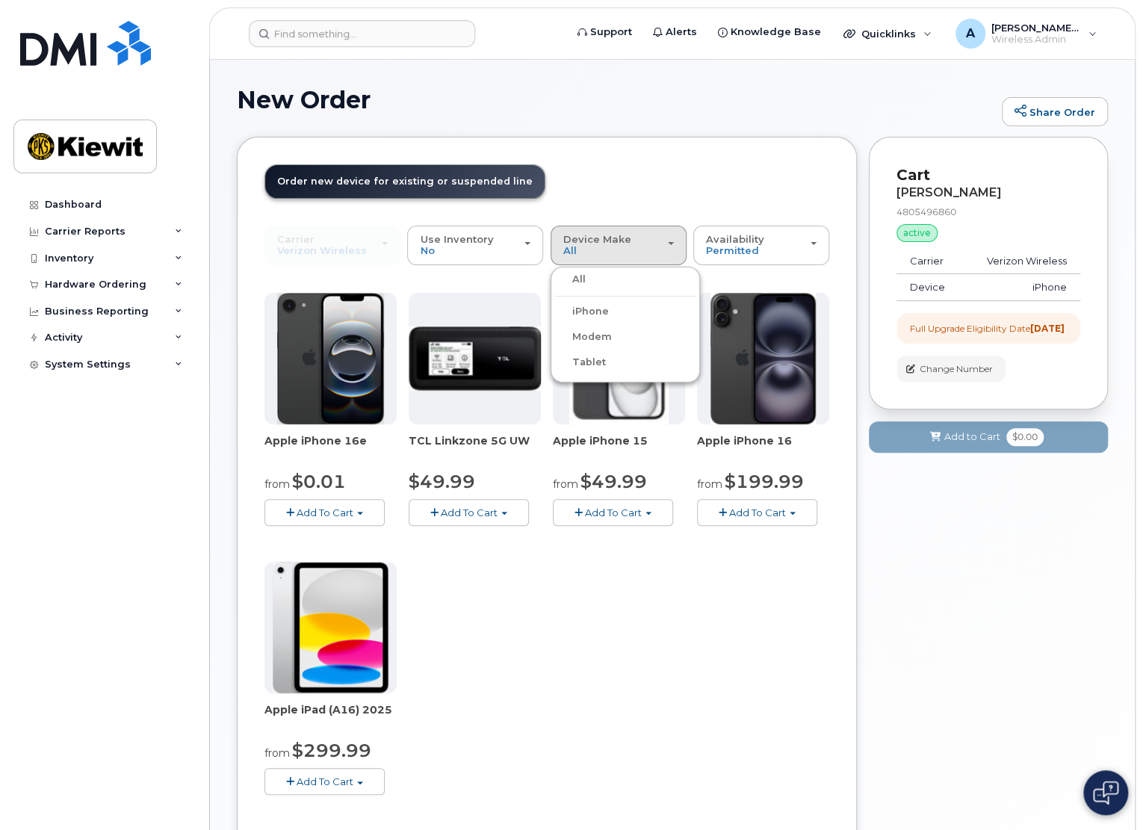
click at [701, 182] on header "Order New Device Upgrade Existing Device Order Accessory Order new device and n…" at bounding box center [546, 194] width 565 height 61
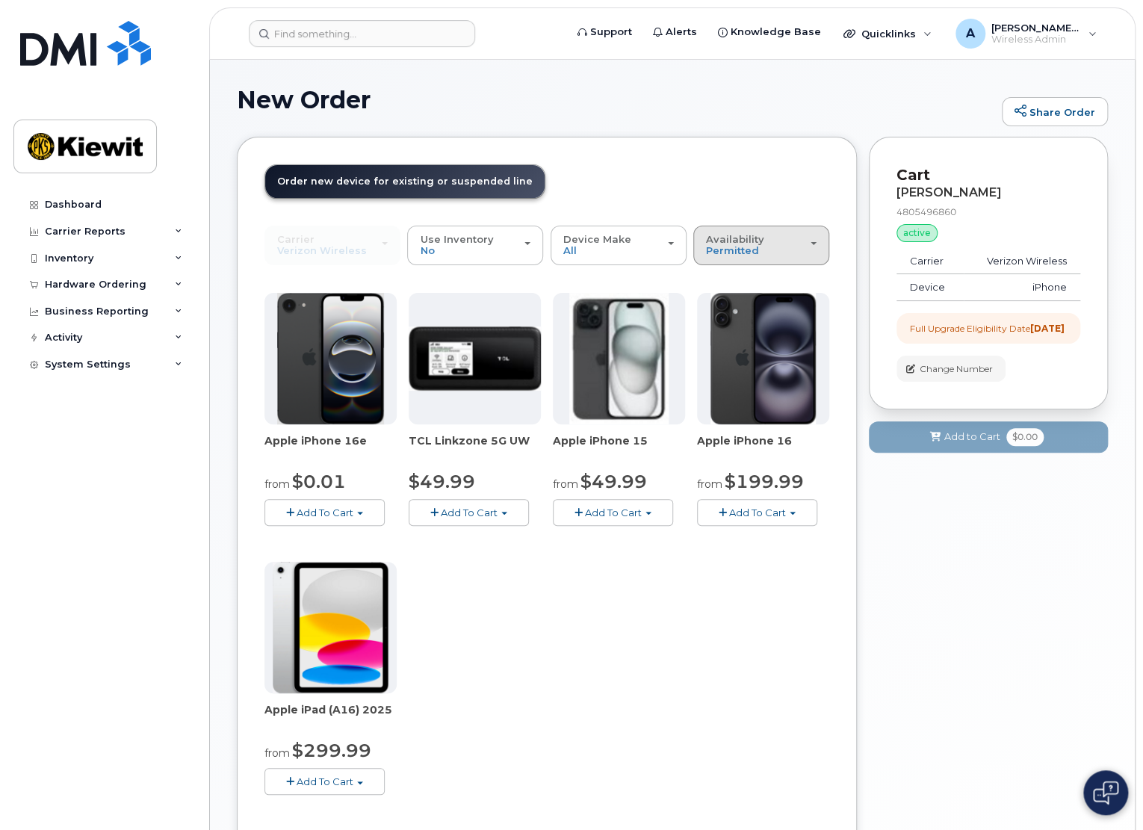
click at [798, 249] on div "Availability Permitted All" at bounding box center [761, 245] width 111 height 23
click at [726, 307] on label "All" at bounding box center [712, 305] width 31 height 18
click at [0, 0] on input "All" at bounding box center [0, 0] width 0 height 0
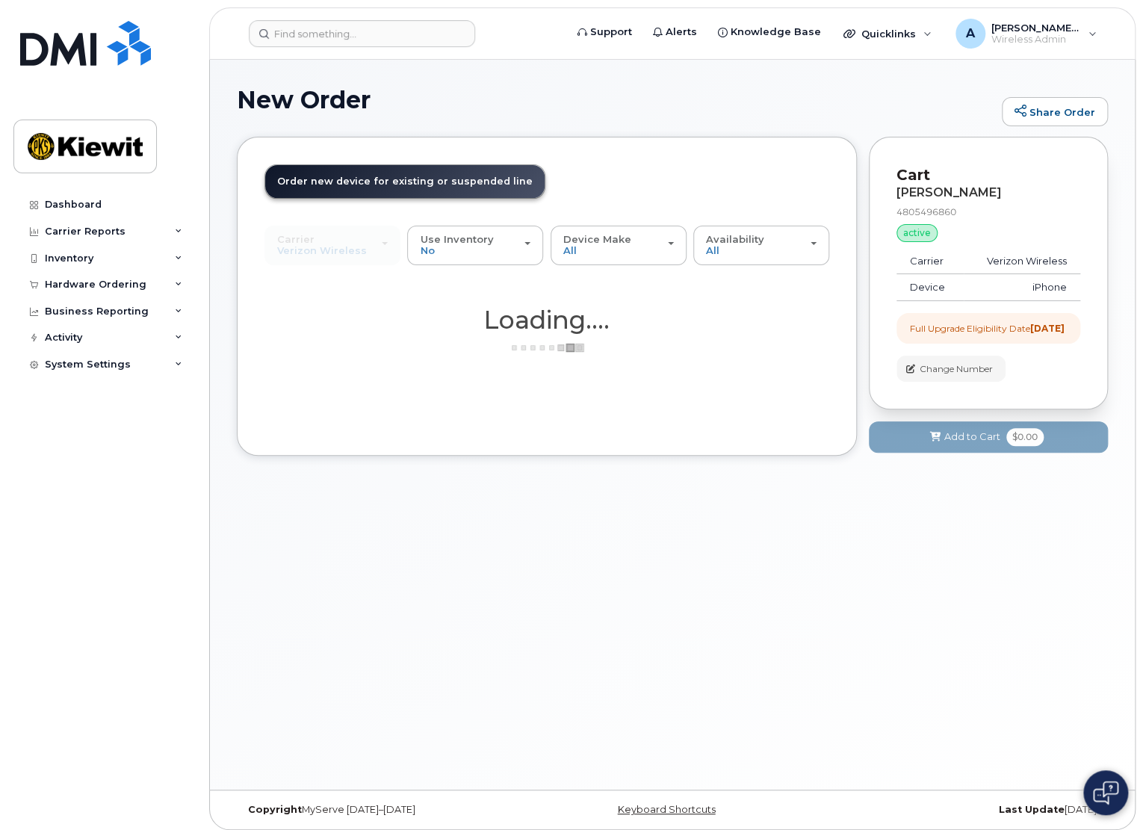
click at [744, 183] on header "Order New Device Upgrade Existing Device Order Accessory Order new device and n…" at bounding box center [546, 194] width 565 height 61
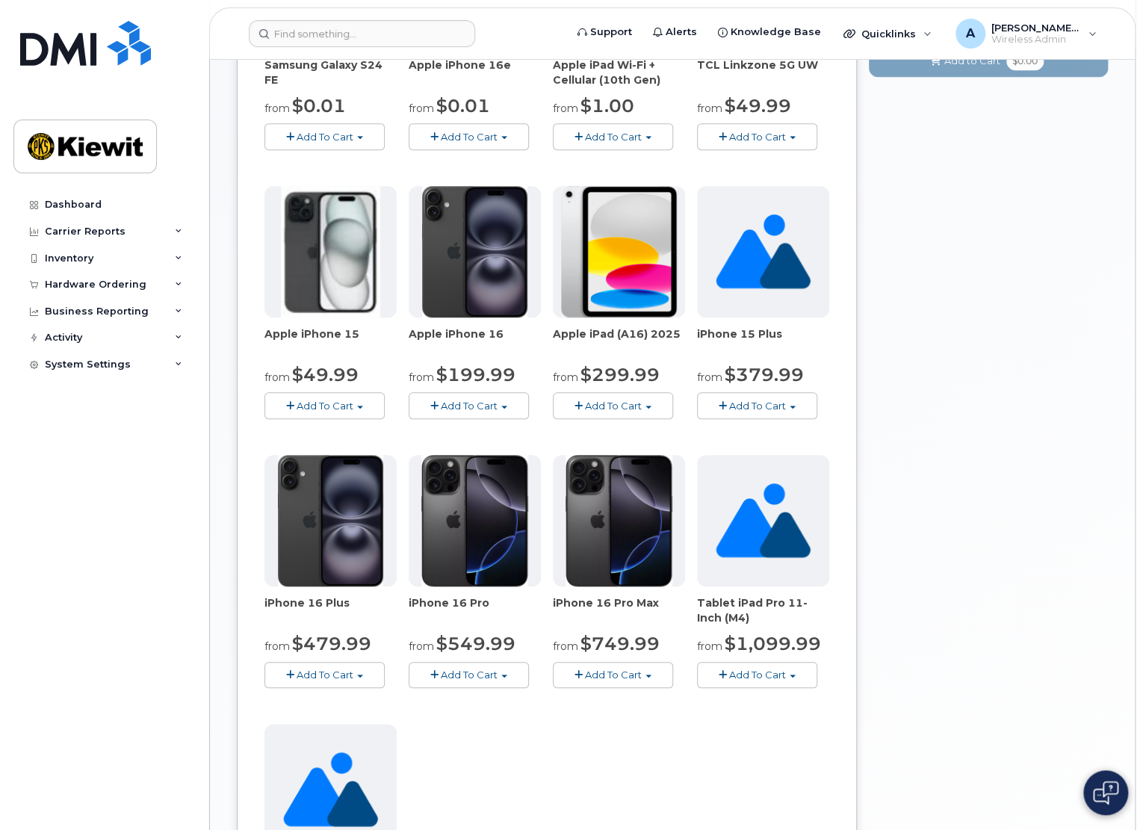
scroll to position [373, 0]
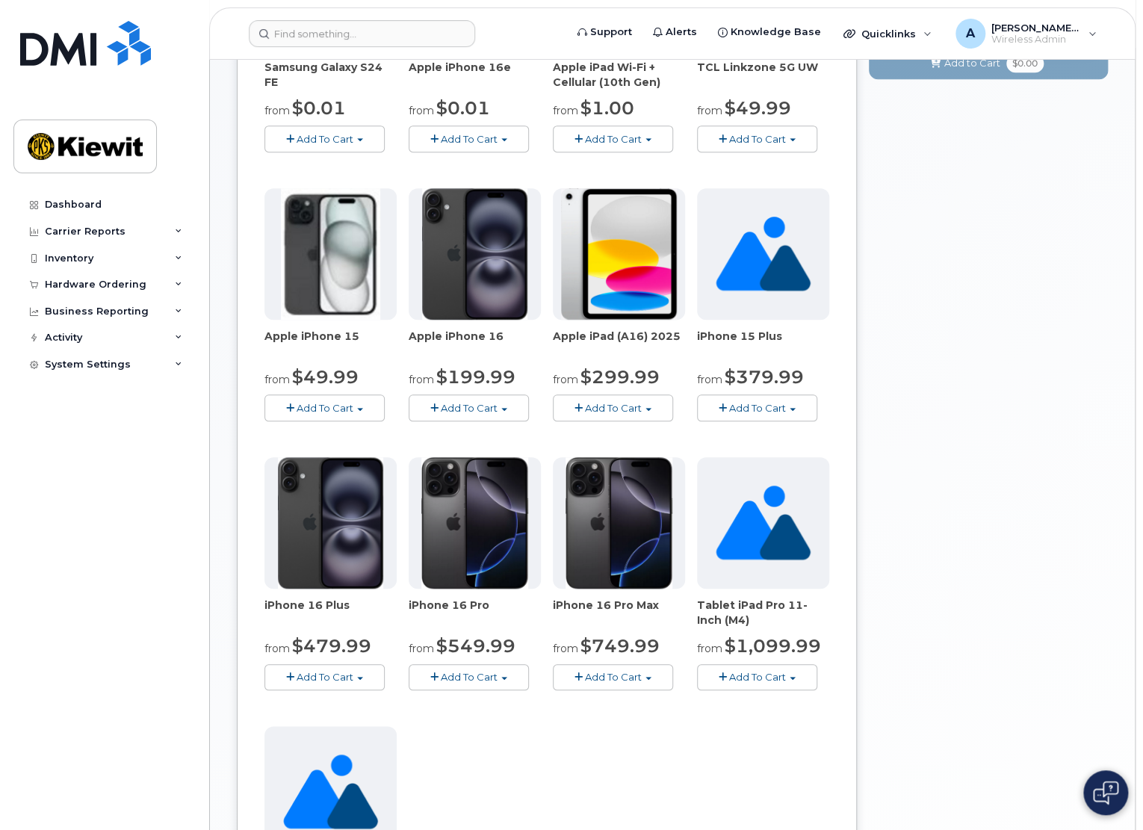
click at [604, 672] on span "Add To Cart" at bounding box center [613, 677] width 57 height 12
click at [928, 663] on div "Your Cart is Empty! Choose product from the left side and you will see the new …" at bounding box center [988, 422] width 239 height 1318
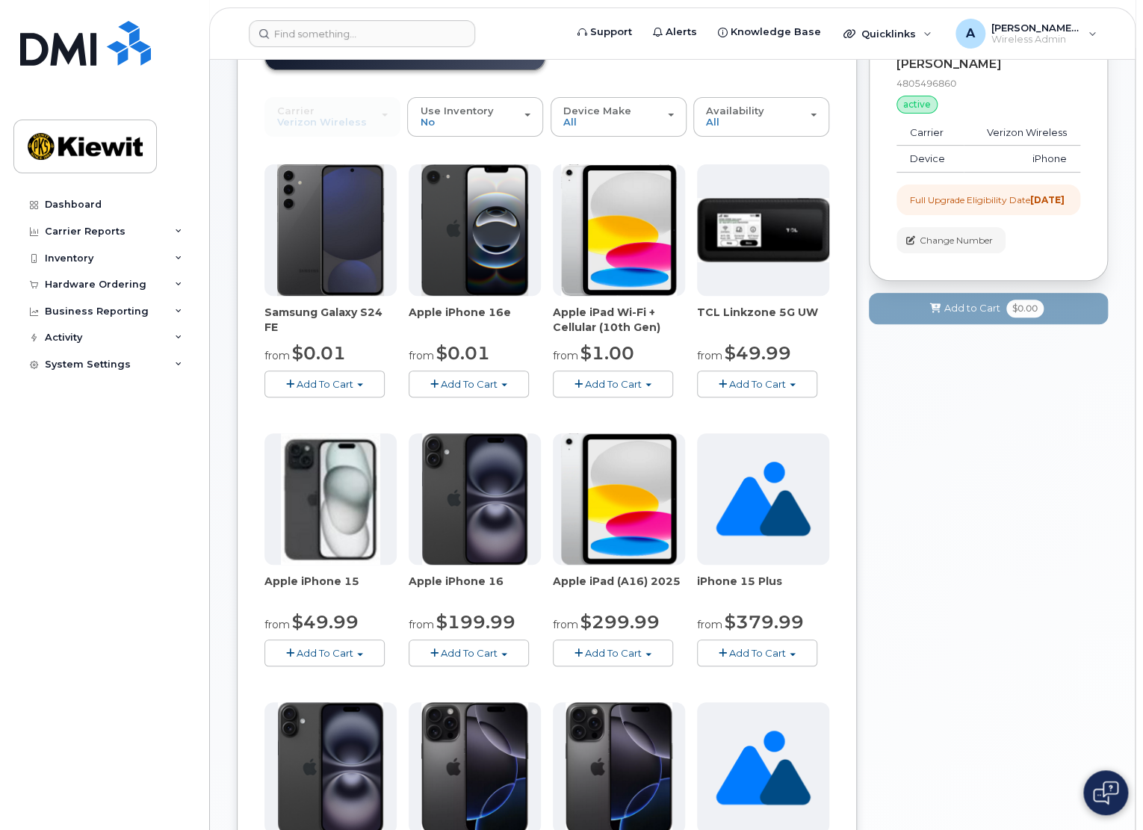
scroll to position [0, 0]
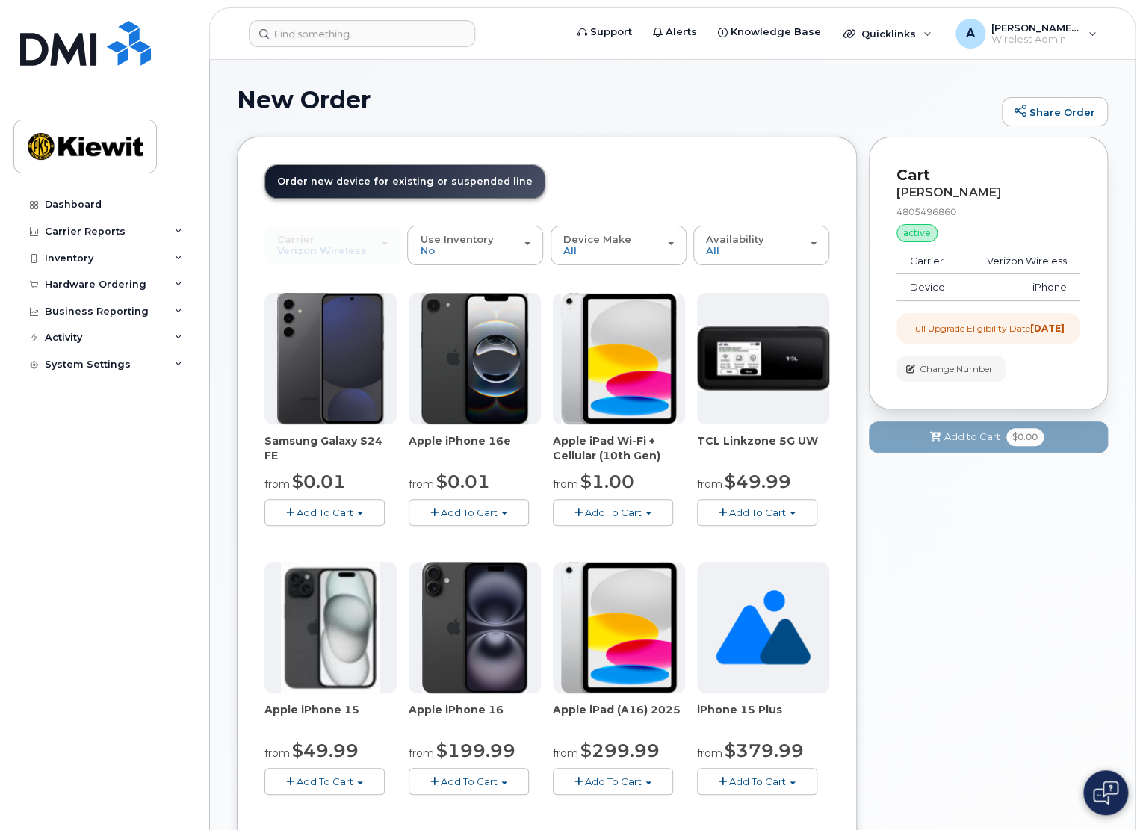
click at [672, 136] on div "New Order Share Order" at bounding box center [672, 112] width 871 height 50
